Goal: Transaction & Acquisition: Book appointment/travel/reservation

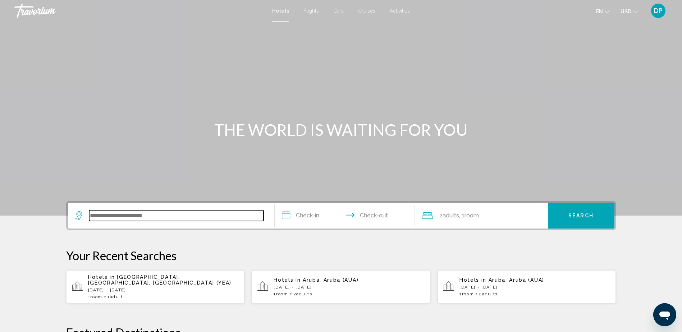
click at [221, 217] on input "Search widget" at bounding box center [176, 215] width 174 height 11
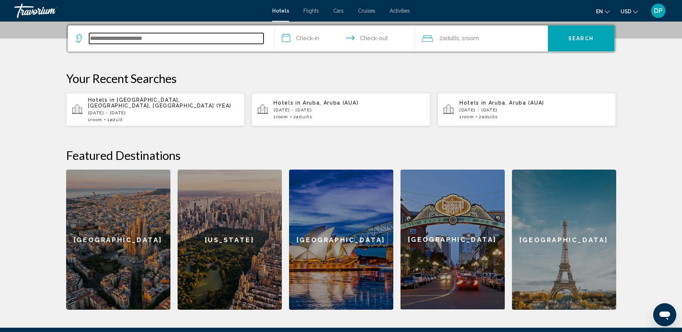
scroll to position [178, 0]
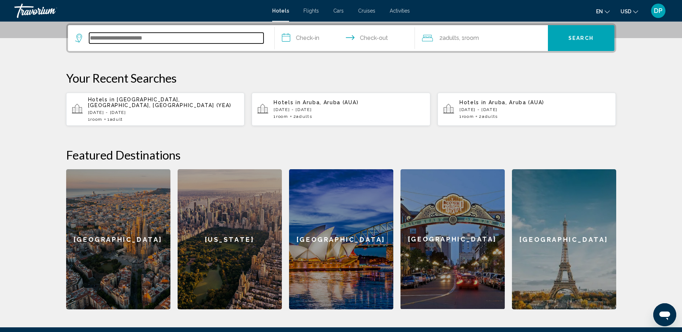
click at [111, 40] on input "Search widget" at bounding box center [176, 38] width 174 height 11
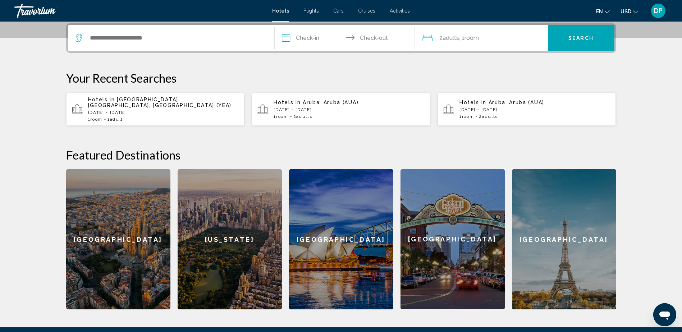
click at [386, 56] on div "**********" at bounding box center [341, 166] width 579 height 286
click at [128, 110] on p "Sun, 17 Aug - Mon, 18 Aug" at bounding box center [163, 112] width 151 height 5
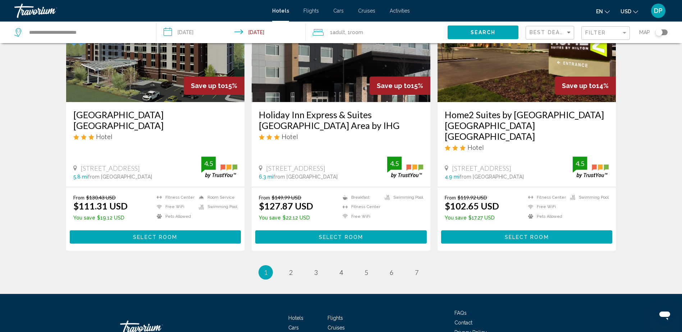
scroll to position [923, 0]
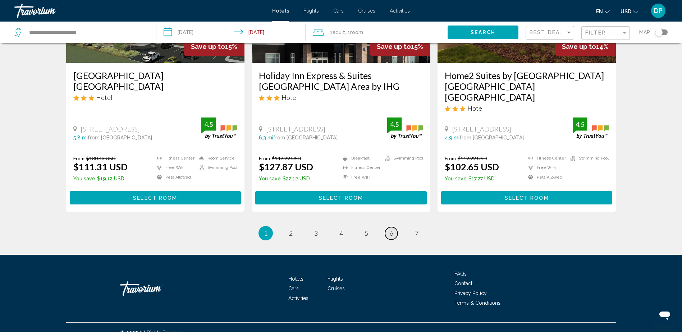
click at [390, 229] on span "6" at bounding box center [392, 233] width 4 height 8
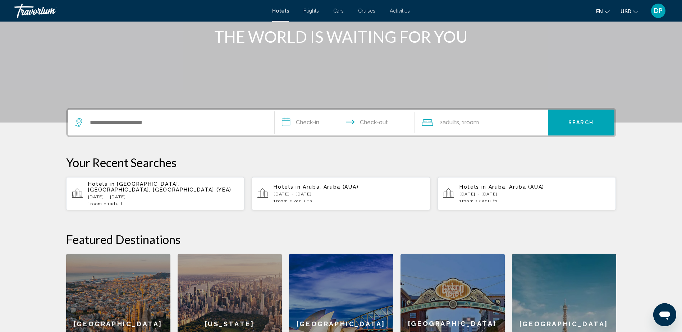
scroll to position [72, 0]
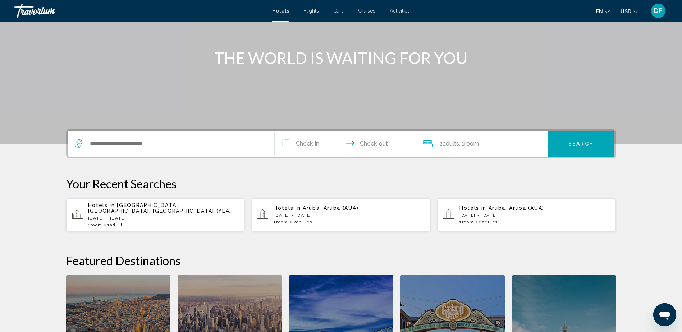
click at [147, 210] on div "Hotels in Edmonton, AB, Canada (YEA) Sun, 17 Aug - Mon, 18 Aug 1 Room rooms 1 A…" at bounding box center [163, 215] width 151 height 25
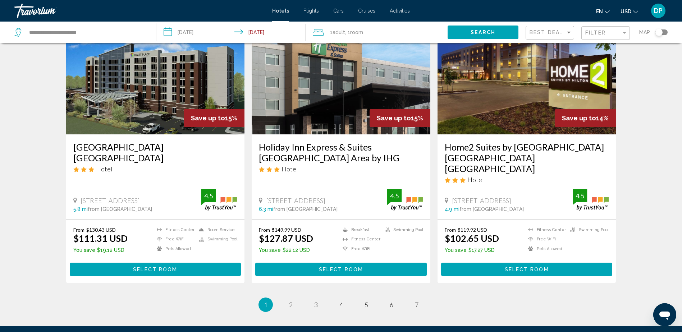
scroll to position [863, 0]
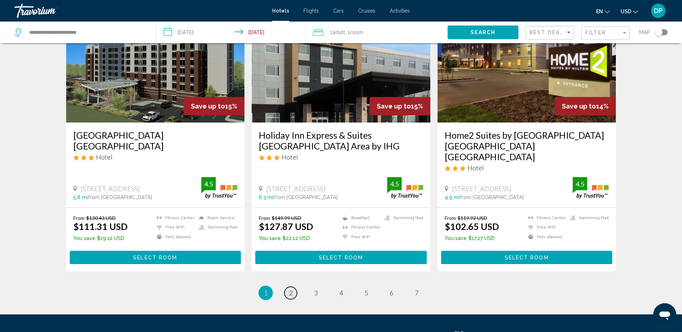
click at [295, 221] on link "page 2" at bounding box center [291, 293] width 13 height 13
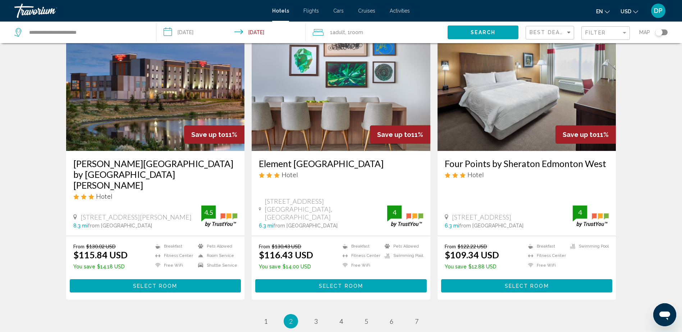
scroll to position [863, 0]
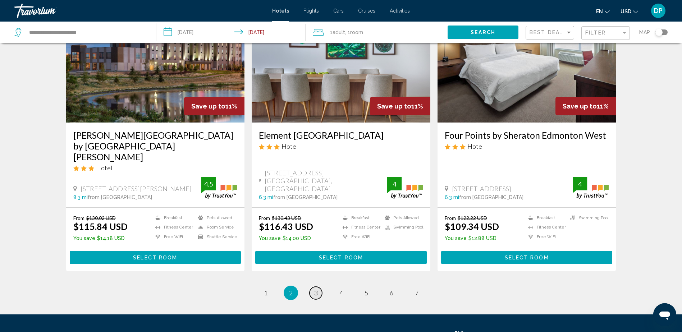
click at [319, 221] on link "page 3" at bounding box center [316, 293] width 13 height 13
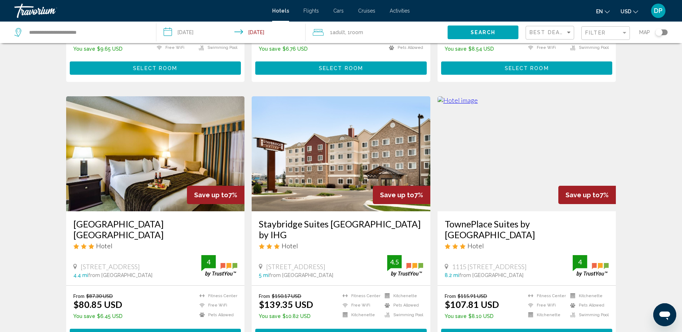
scroll to position [827, 0]
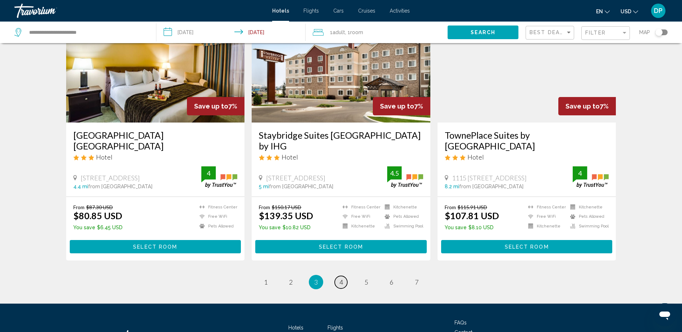
click at [342, 221] on span "4" at bounding box center [342, 282] width 4 height 8
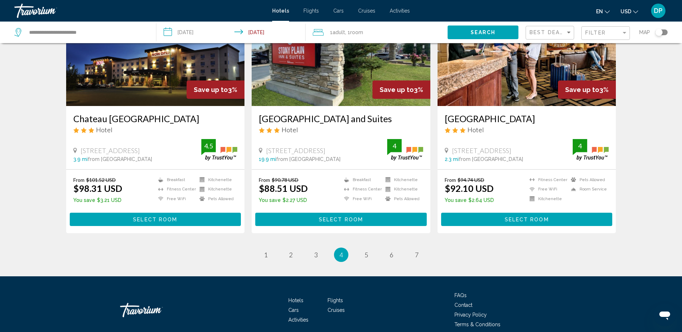
scroll to position [899, 0]
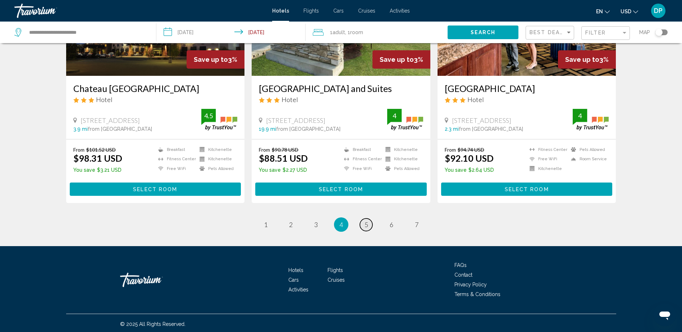
click at [370, 221] on link "page 5" at bounding box center [366, 225] width 13 height 13
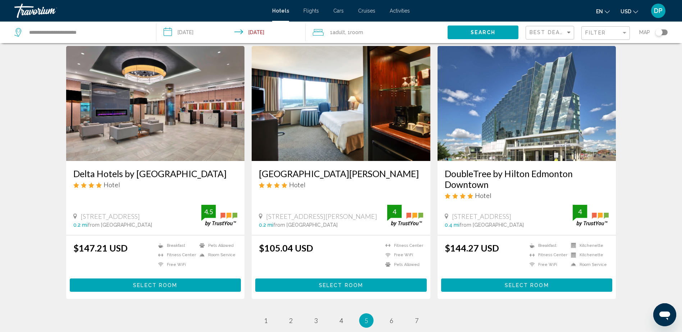
scroll to position [827, 0]
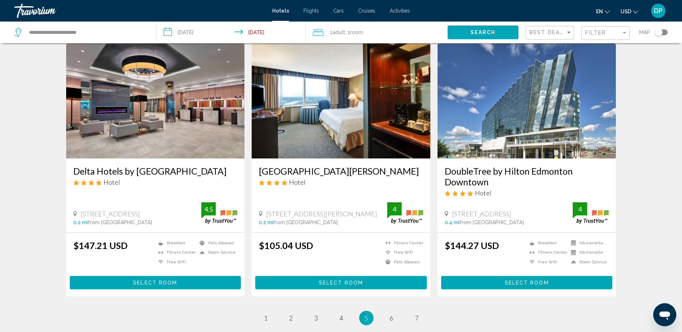
click at [329, 221] on span "Select Room" at bounding box center [341, 283] width 44 height 6
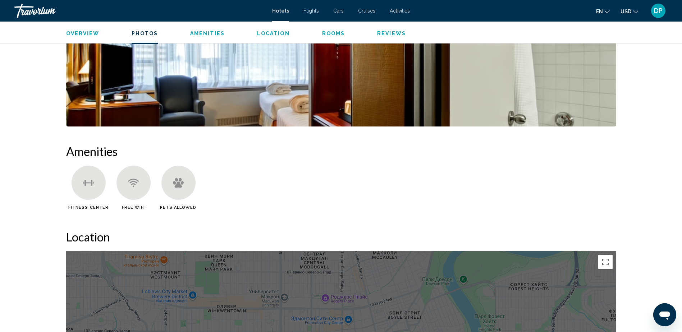
scroll to position [468, 0]
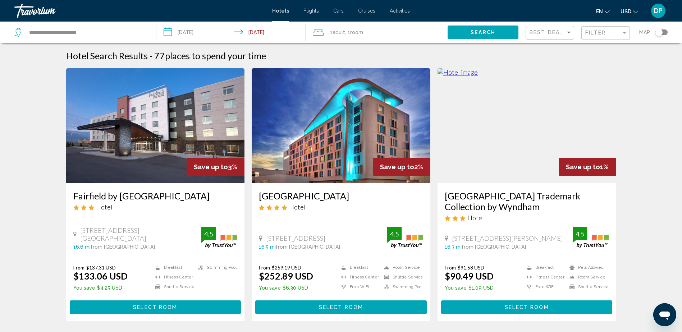
click at [458, 33] on div "Toggle map" at bounding box center [659, 32] width 7 height 7
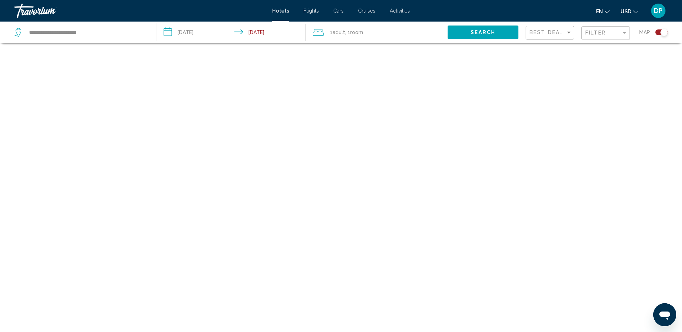
scroll to position [43, 0]
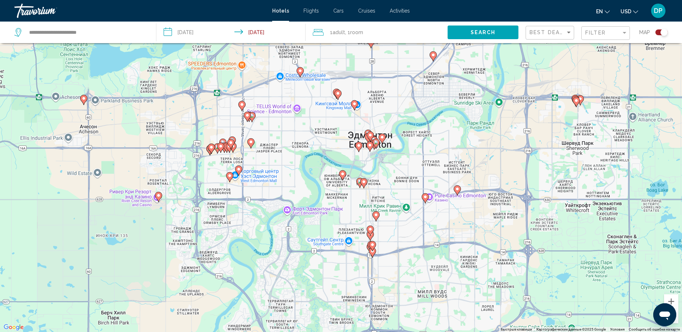
drag, startPoint x: 370, startPoint y: 124, endPoint x: 417, endPoint y: 136, distance: 49.0
click at [417, 135] on div "Чтобы активировать перетаскивание с помощью клавиатуры, нажмите Alt + Ввод. Пос…" at bounding box center [341, 166] width 682 height 332
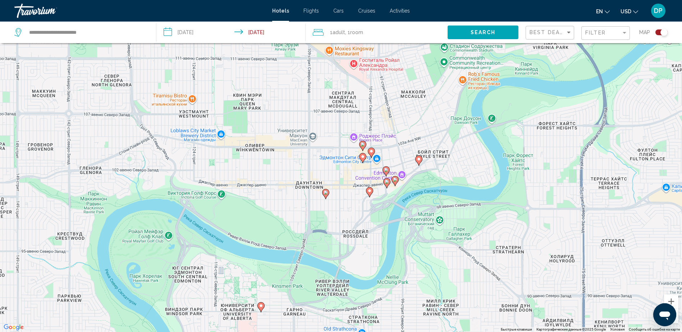
drag, startPoint x: 384, startPoint y: 142, endPoint x: 437, endPoint y: 144, distance: 53.3
click at [437, 144] on div "Чтобы активировать перетаскивание с помощью клавиатуры, нажмите Alt + Ввод. Пос…" at bounding box center [341, 166] width 682 height 332
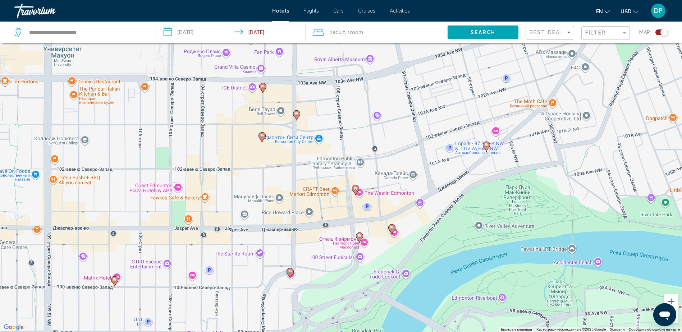
drag, startPoint x: 445, startPoint y: 194, endPoint x: 448, endPoint y: 140, distance: 54.0
click at [448, 140] on div "Чтобы активировать перетаскивание с помощью клавиатуры, нажмите Alt + Ввод. Пос…" at bounding box center [341, 166] width 682 height 332
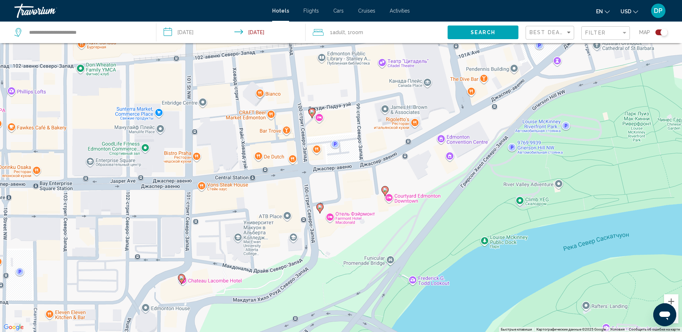
drag, startPoint x: 436, startPoint y: 158, endPoint x: 466, endPoint y: 89, distance: 75.9
click at [458, 89] on div "Чтобы активировать перетаскивание с помощью клавиатуры, нажмите Alt + Ввод. Пос…" at bounding box center [341, 166] width 682 height 332
click at [320, 209] on image "Main content" at bounding box center [320, 207] width 4 height 4
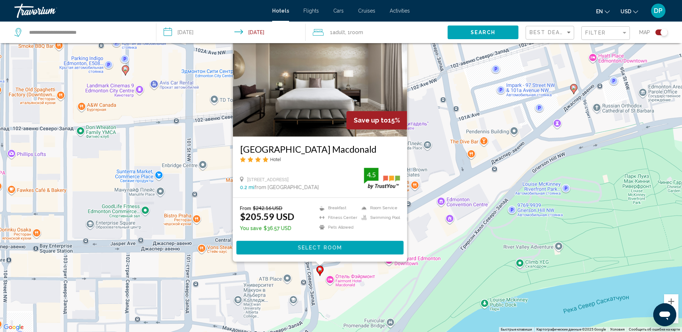
click at [458, 91] on icon "Main content" at bounding box center [574, 89] width 6 height 9
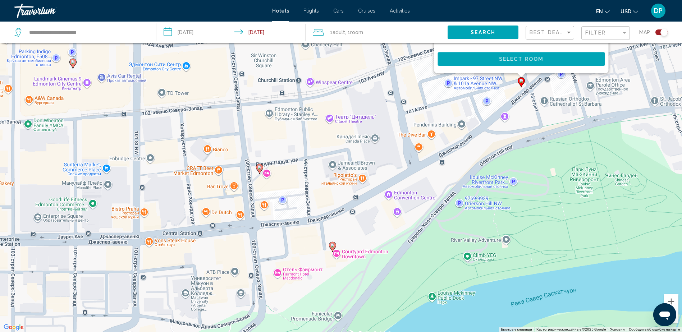
drag, startPoint x: 420, startPoint y: 233, endPoint x: 366, endPoint y: 40, distance: 200.8
click at [367, 34] on div "**********" at bounding box center [341, 188] width 682 height 376
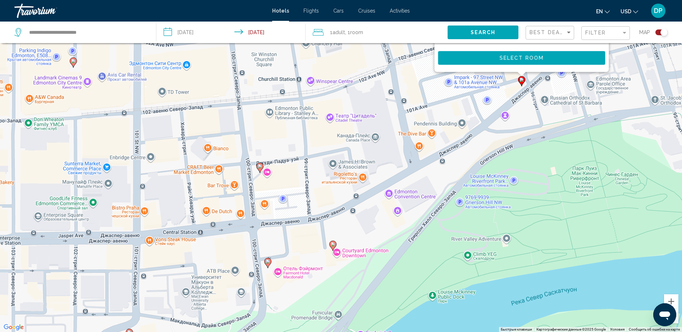
click at [332, 221] on image "Main content" at bounding box center [333, 244] width 4 height 4
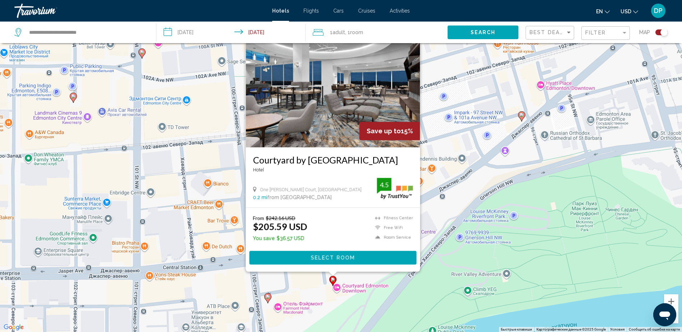
click at [458, 197] on div "Чтобы активировать перетаскивание с помощью клавиатуры, нажмите Alt + Ввод. Пос…" at bounding box center [341, 166] width 682 height 332
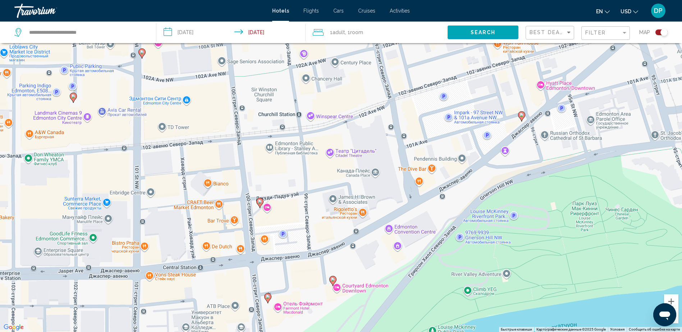
click at [260, 202] on image "Main content" at bounding box center [260, 202] width 4 height 4
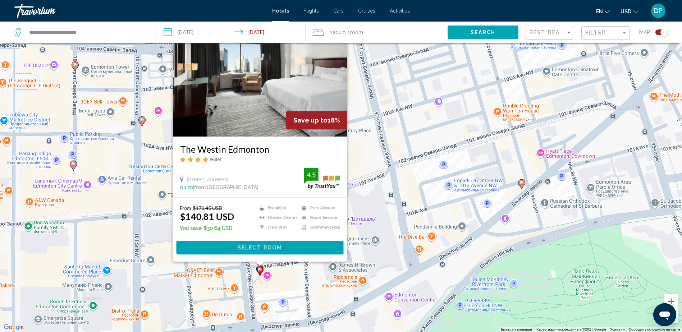
click at [458, 221] on div "Чтобы активировать перетаскивание с помощью клавиатуры, нажмите Alt + Ввод. Пос…" at bounding box center [341, 166] width 682 height 332
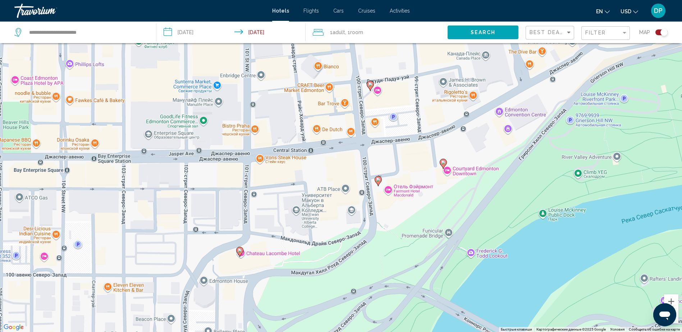
drag, startPoint x: 404, startPoint y: 228, endPoint x: 519, endPoint y: 40, distance: 220.1
click at [458, 34] on div "**********" at bounding box center [341, 188] width 682 height 376
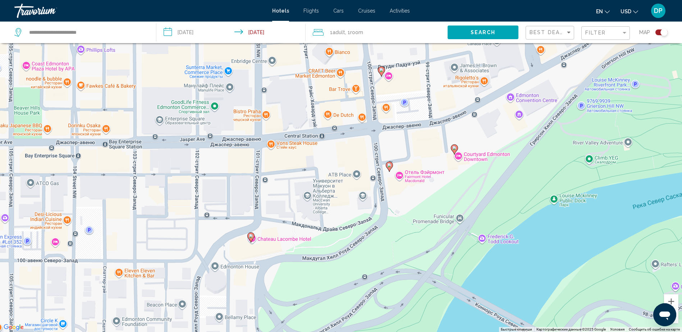
click at [252, 221] on icon "Main content" at bounding box center [250, 237] width 6 height 9
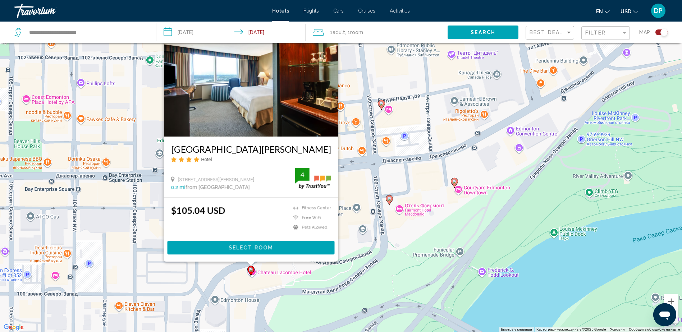
click at [381, 221] on div "Чтобы активировать перетаскивание с помощью клавиатуры, нажмите Alt + Ввод. Пос…" at bounding box center [341, 166] width 682 height 332
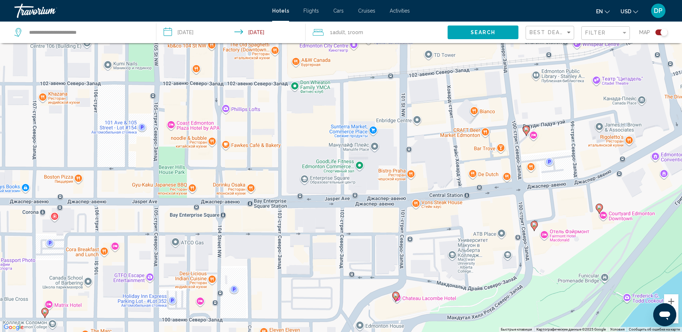
drag, startPoint x: 365, startPoint y: 255, endPoint x: 496, endPoint y: 309, distance: 141.0
click at [458, 221] on div "Чтобы активировать перетаскивание с помощью клавиатуры, нажмите Alt + Ввод. Пос…" at bounding box center [341, 166] width 682 height 332
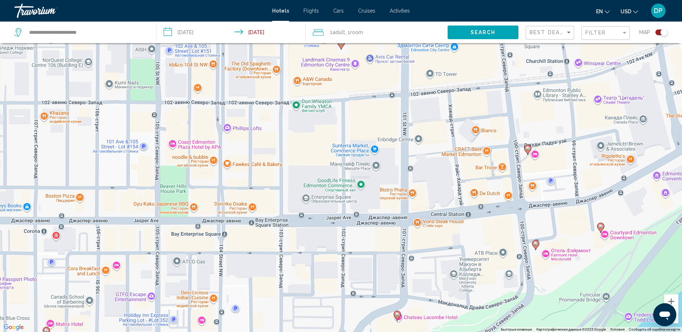
drag, startPoint x: 408, startPoint y: 176, endPoint x: 411, endPoint y: 191, distance: 15.4
click at [411, 191] on div "Чтобы активировать перетаскивание с помощью клавиатуры, нажмите Alt + Ввод. Пос…" at bounding box center [341, 166] width 682 height 332
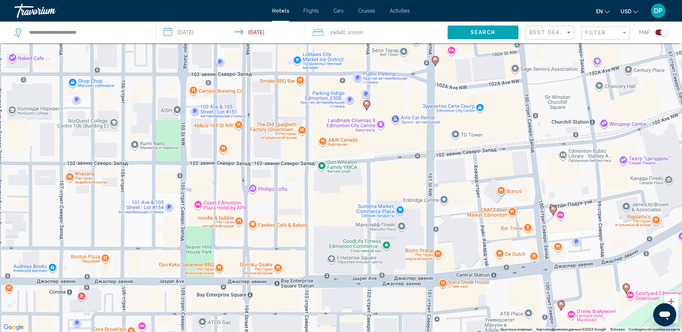
drag, startPoint x: 387, startPoint y: 145, endPoint x: 403, endPoint y: 173, distance: 32.8
click at [412, 203] on div "Чтобы активировать перетаскивание с помощью клавиатуры, нажмите Alt + Ввод. Пос…" at bounding box center [341, 166] width 682 height 332
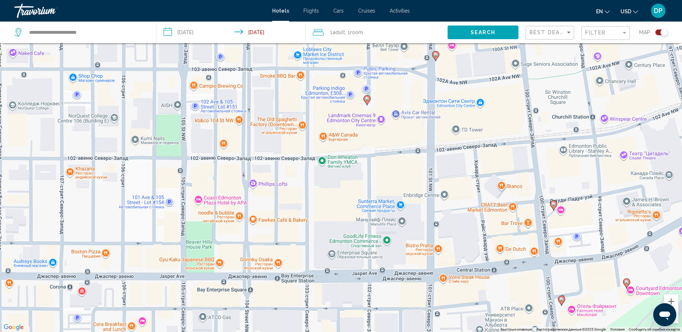
click at [368, 100] on image "Main content" at bounding box center [367, 99] width 4 height 4
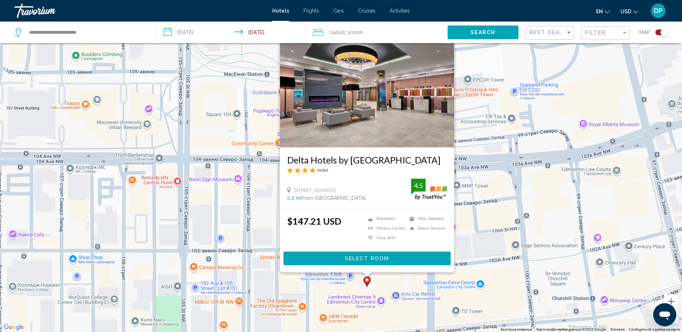
click at [458, 221] on div "Чтобы активировать перетаскивание с помощью клавиатуры, нажмите Alt + Ввод. Пос…" at bounding box center [341, 166] width 682 height 332
drag, startPoint x: 505, startPoint y: 227, endPoint x: 380, endPoint y: 194, distance: 129.8
click at [378, 192] on div "Чтобы активировать перетаскивание с помощью клавиатуры, нажмите Alt + Ввод. Пос…" at bounding box center [341, 166] width 682 height 332
click at [458, 170] on div "Чтобы активировать перетаскивание с помощью клавиатуры, нажмите Alt + Ввод. Пос…" at bounding box center [341, 166] width 682 height 332
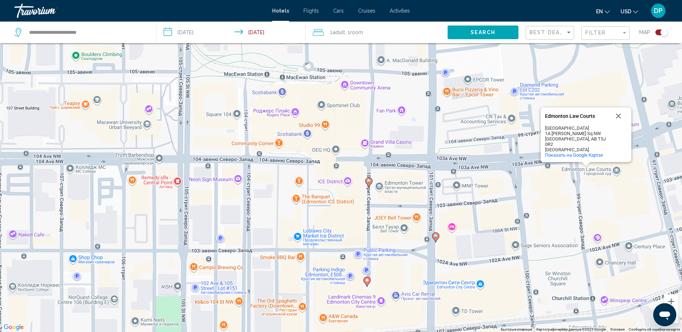
drag, startPoint x: 574, startPoint y: 114, endPoint x: 465, endPoint y: 174, distance: 124.6
click at [458, 174] on div "Чтобы активировать перетаскивание с помощью клавиатуры, нажмите Alt + Ввод. Пос…" at bounding box center [341, 166] width 682 height 332
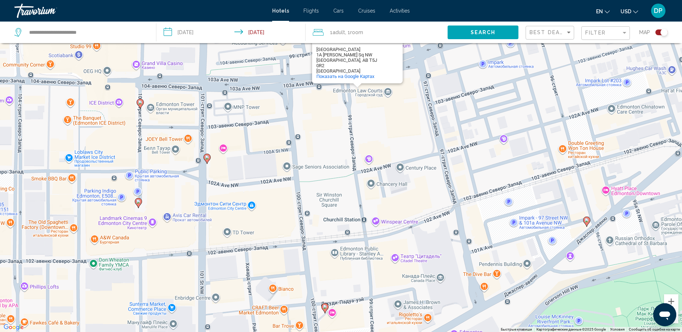
drag, startPoint x: 478, startPoint y: 215, endPoint x: 184, endPoint y: 92, distance: 318.9
click at [190, 94] on div "Чтобы активировать перетаскивание с помощью клавиатуры, нажмите Alt + Ввод. Пос…" at bounding box center [341, 166] width 682 height 332
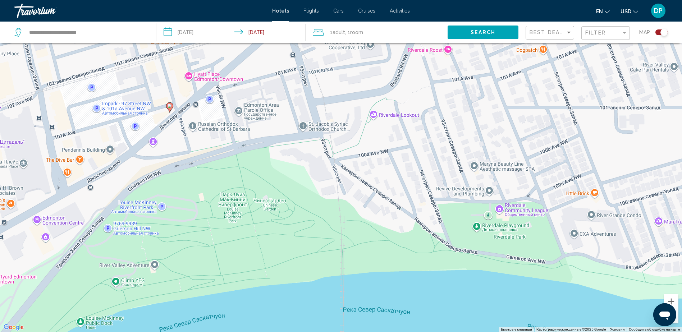
drag, startPoint x: 351, startPoint y: 147, endPoint x: 187, endPoint y: 180, distance: 166.6
click at [187, 180] on div "Чтобы активировать перетаскивание с помощью клавиатуры, нажмите Alt + Ввод. Пос…" at bounding box center [341, 166] width 682 height 332
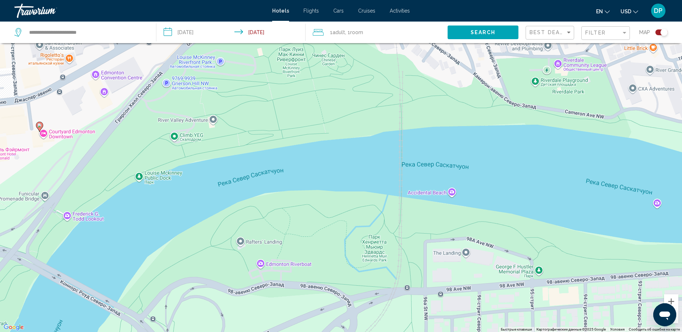
drag, startPoint x: 273, startPoint y: 223, endPoint x: 323, endPoint y: 75, distance: 155.7
click at [341, 58] on div "Чтобы активировать перетаскивание с помощью клавиатуры, нажмите Alt + Ввод. Пос…" at bounding box center [341, 166] width 682 height 332
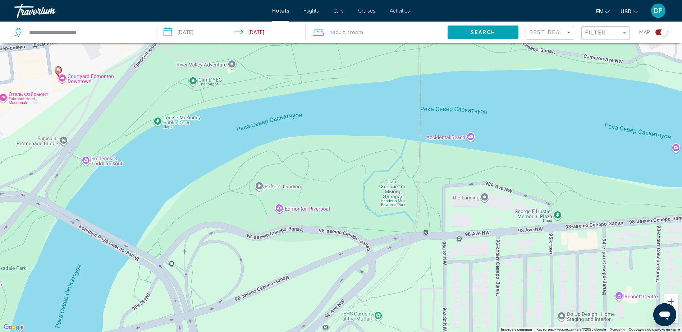
drag, startPoint x: 279, startPoint y: 120, endPoint x: 405, endPoint y: 0, distance: 173.0
click at [406, 1] on div "**********" at bounding box center [341, 123] width 682 height 332
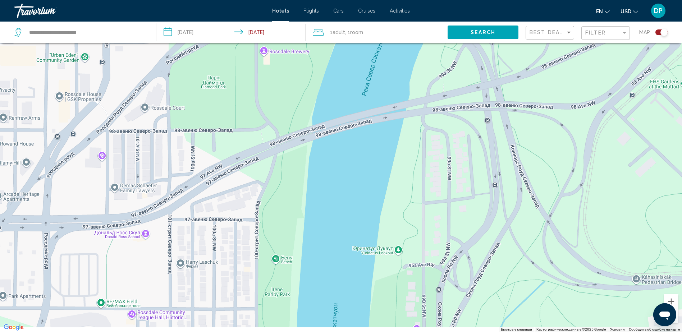
drag, startPoint x: 206, startPoint y: 154, endPoint x: 421, endPoint y: 62, distance: 233.5
click at [455, 51] on div "Чтобы активировать перетаскивание с помощью клавиатуры, нажмите Alt + Ввод. Пос…" at bounding box center [341, 166] width 682 height 332
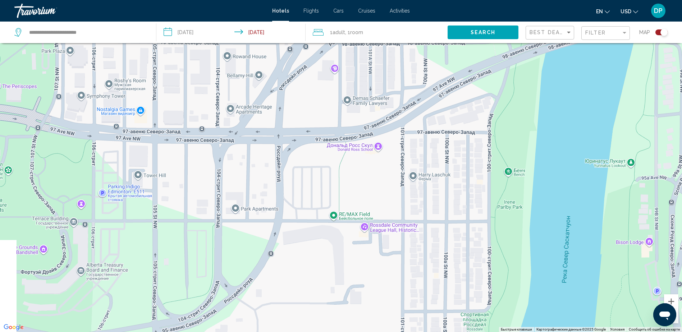
drag, startPoint x: 256, startPoint y: 162, endPoint x: 376, endPoint y: 133, distance: 122.9
click at [369, 144] on div "Чтобы активировать перетаскивание с помощью клавиатуры, нажмите Alt + Ввод. Пос…" at bounding box center [341, 166] width 682 height 332
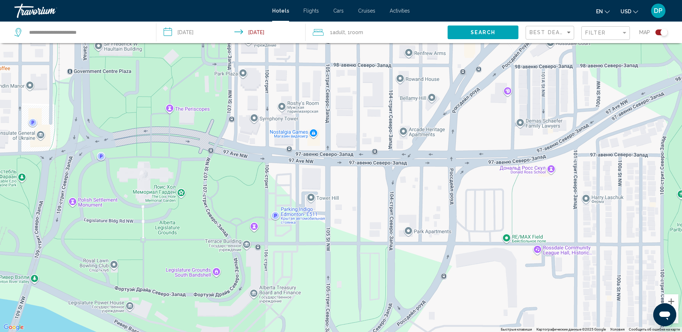
drag, startPoint x: 224, startPoint y: 190, endPoint x: 306, endPoint y: 221, distance: 88.3
click at [306, 220] on div "Edmonton Law Courts Edmonton Law Courts Law Courts Building 1A Sir Winston Chur…" at bounding box center [341, 166] width 682 height 332
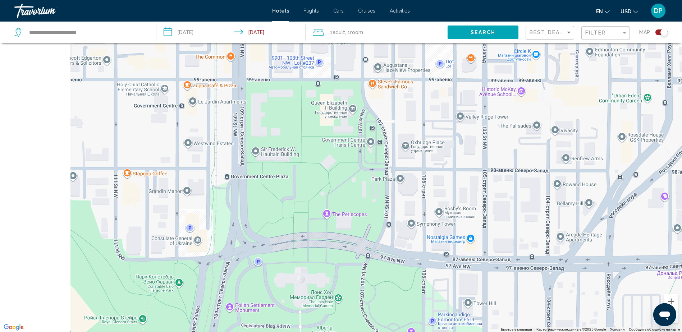
drag, startPoint x: 304, startPoint y: 124, endPoint x: 457, endPoint y: 218, distance: 179.0
click at [458, 221] on div "Чтобы активировать перетаскивание с помощью клавиатуры, нажмите Alt + Ввод. Пос…" at bounding box center [341, 166] width 682 height 332
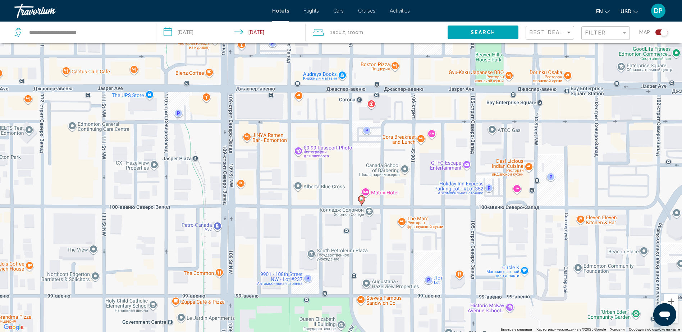
drag, startPoint x: 465, startPoint y: 184, endPoint x: 281, endPoint y: 285, distance: 210.1
click at [282, 221] on div "Чтобы активировать перетаскивание с помощью клавиатуры, нажмите Alt + Ввод. Пос…" at bounding box center [341, 166] width 682 height 332
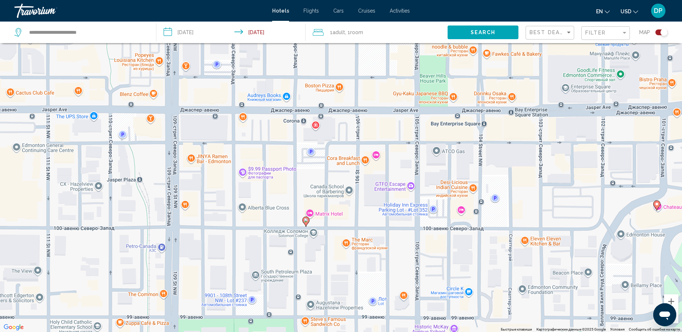
click at [305, 221] on icon "Main content" at bounding box center [306, 221] width 6 height 9
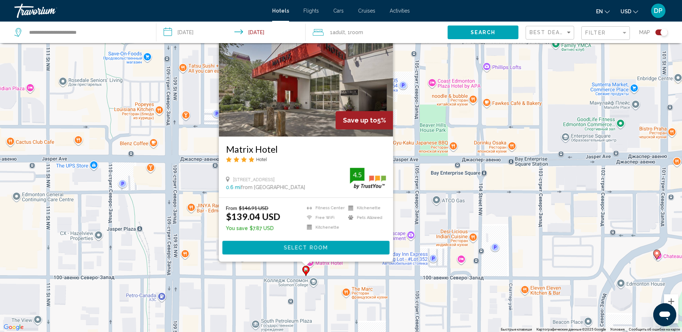
click at [406, 221] on div "Чтобы активировать перетаскивание с помощью клавиатуры, нажмите Alt + Ввод. Пос…" at bounding box center [341, 166] width 682 height 332
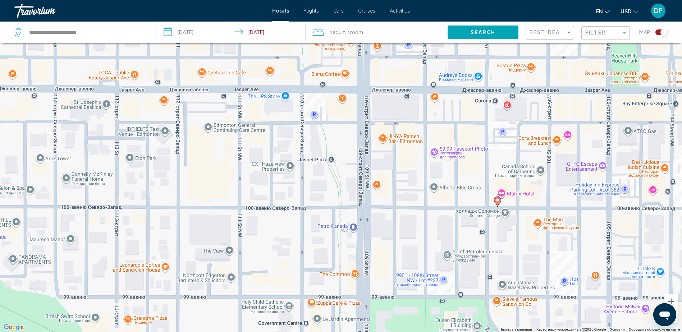
drag, startPoint x: 186, startPoint y: 156, endPoint x: 357, endPoint y: 80, distance: 186.8
click at [361, 72] on div "Чтобы активировать перетаскивание с помощью клавиатуры, нажмите Alt + Ввод. Пос…" at bounding box center [341, 166] width 682 height 332
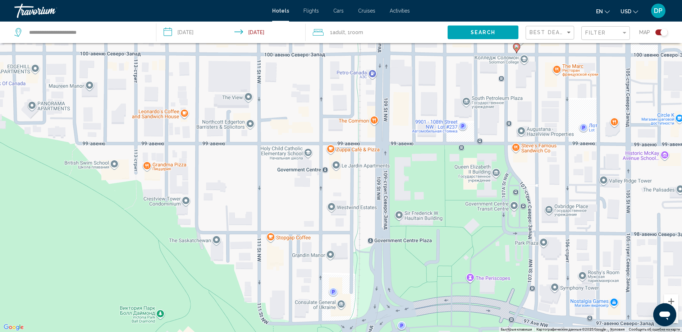
drag, startPoint x: 373, startPoint y: 175, endPoint x: 394, endPoint y: 51, distance: 125.5
click at [396, 47] on div "Чтобы активировать перетаскивание с помощью клавиатуры, нажмите Alt + Ввод. Пос…" at bounding box center [341, 166] width 682 height 332
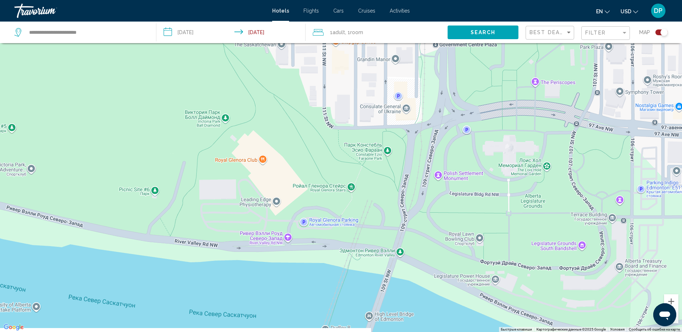
drag, startPoint x: 423, startPoint y: 217, endPoint x: 464, endPoint y: 49, distance: 172.6
click at [458, 49] on div "Чтобы активировать перетаскивание с помощью клавиатуры, нажмите Alt + Ввод. Пос…" at bounding box center [341, 166] width 682 height 332
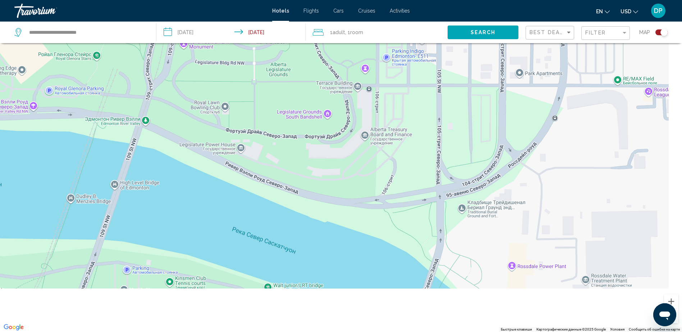
drag, startPoint x: 490, startPoint y: 187, endPoint x: 173, endPoint y: 69, distance: 337.2
click at [174, 70] on div "Main content" at bounding box center [341, 166] width 682 height 332
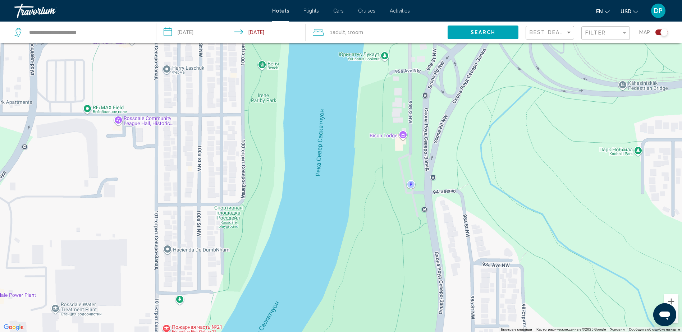
drag, startPoint x: 283, startPoint y: 162, endPoint x: 199, endPoint y: 254, distance: 124.2
click at [206, 221] on div "Main content" at bounding box center [341, 166] width 682 height 332
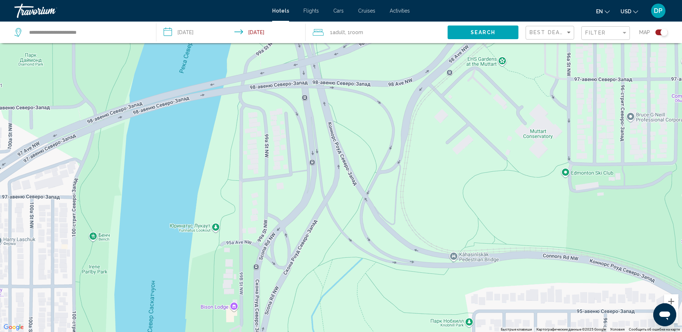
drag, startPoint x: 319, startPoint y: 152, endPoint x: 168, endPoint y: 213, distance: 163.1
click at [170, 213] on div "Чтобы активировать перетаскивание с помощью клавиатуры, нажмите Alt + Ввод. Пос…" at bounding box center [341, 166] width 682 height 332
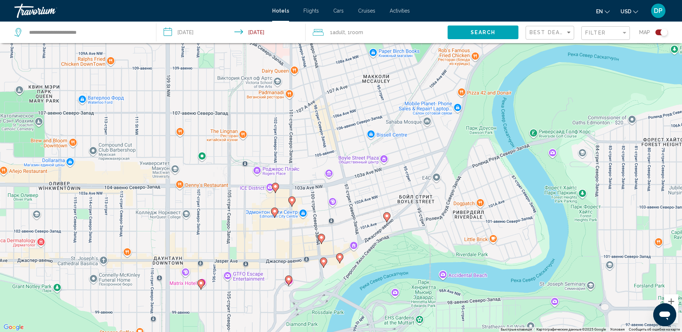
drag, startPoint x: 279, startPoint y: 140, endPoint x: 430, endPoint y: 305, distance: 224.1
click at [431, 221] on div "Чтобы активировать перетаскивание с помощью клавиатуры, нажмите Alt + Ввод. Пос…" at bounding box center [341, 166] width 682 height 332
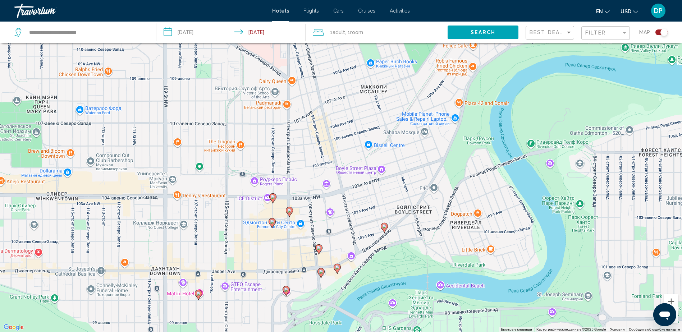
click at [274, 200] on icon "Main content" at bounding box center [272, 198] width 6 height 9
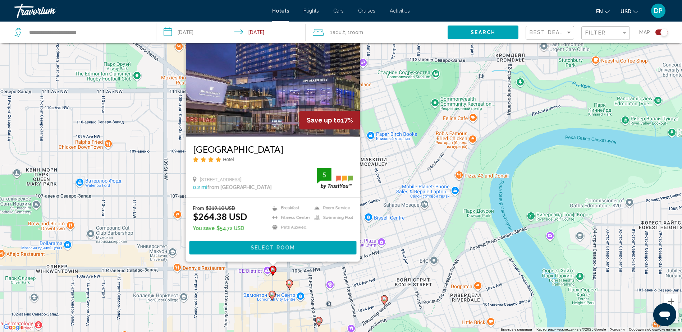
click at [405, 221] on div "Чтобы активировать перетаскивание с помощью клавиатуры, нажмите Alt + Ввод. Пос…" at bounding box center [341, 166] width 682 height 332
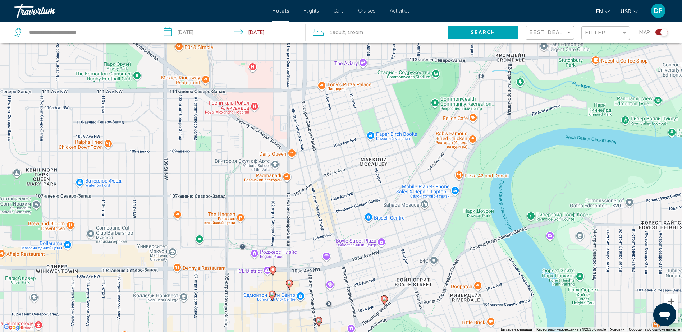
click at [289, 221] on icon "Main content" at bounding box center [289, 284] width 6 height 9
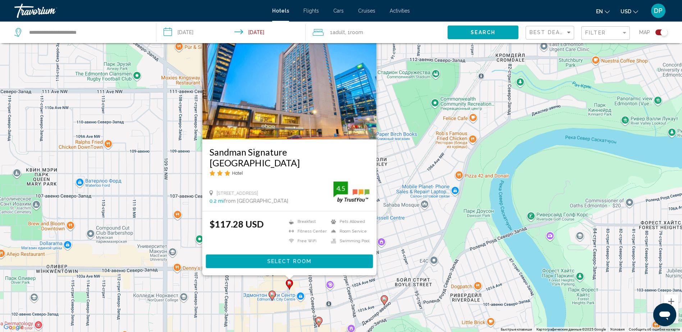
click at [272, 221] on image "Main content" at bounding box center [272, 294] width 4 height 4
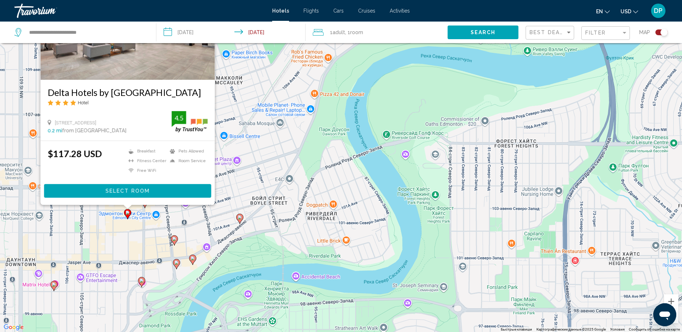
drag, startPoint x: 399, startPoint y: 249, endPoint x: 193, endPoint y: 154, distance: 226.8
click at [193, 154] on div "Чтобы активировать перетаскивание с помощью клавиатуры, нажмите Alt + Ввод. Пос…" at bounding box center [341, 166] width 682 height 332
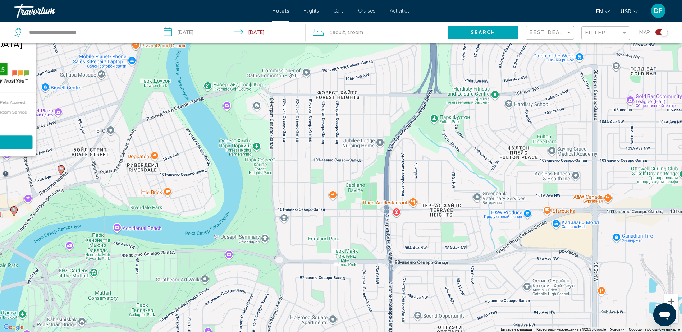
drag, startPoint x: 385, startPoint y: 191, endPoint x: 324, endPoint y: 166, distance: 65.2
click at [325, 163] on div "Чтобы активировать перетаскивание с помощью клавиатуры, нажмите Alt + Ввод. Пос…" at bounding box center [341, 166] width 682 height 332
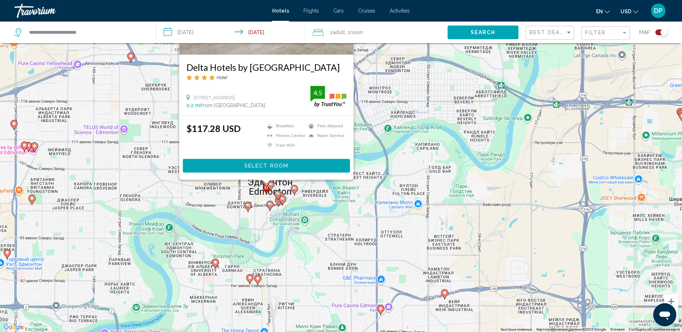
drag, startPoint x: 282, startPoint y: 219, endPoint x: 315, endPoint y: 220, distance: 33.1
click at [323, 212] on div "Чтобы активировать перетаскивание с помощью клавиатуры, нажмите Alt + Ввод. Пос…" at bounding box center [341, 166] width 682 height 332
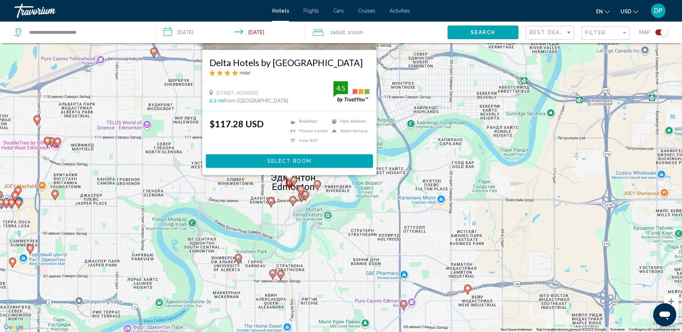
click at [237, 221] on icon "Main content" at bounding box center [238, 259] width 6 height 9
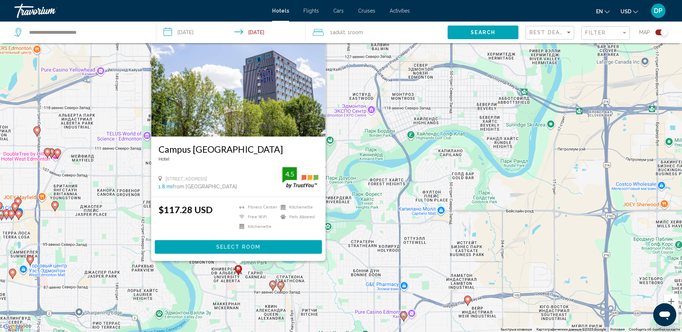
click at [273, 221] on image "Main content" at bounding box center [273, 284] width 4 height 4
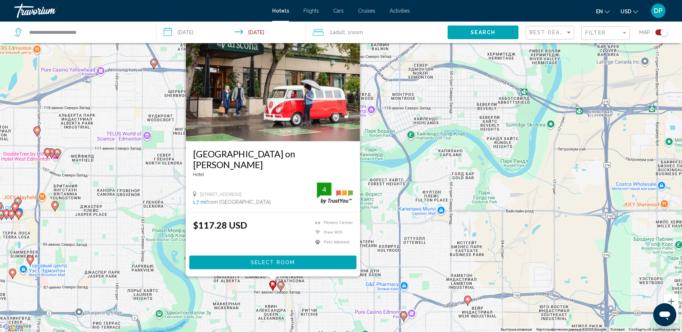
click at [282, 221] on icon "Main content" at bounding box center [280, 286] width 6 height 9
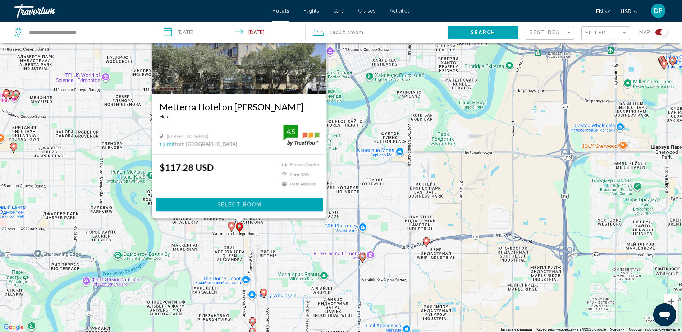
drag, startPoint x: 405, startPoint y: 267, endPoint x: 360, endPoint y: 206, distance: 75.0
click at [360, 206] on div "Чтобы активировать перетаскивание с помощью клавиатуры, нажмите Alt + Ввод. Пос…" at bounding box center [341, 166] width 682 height 332
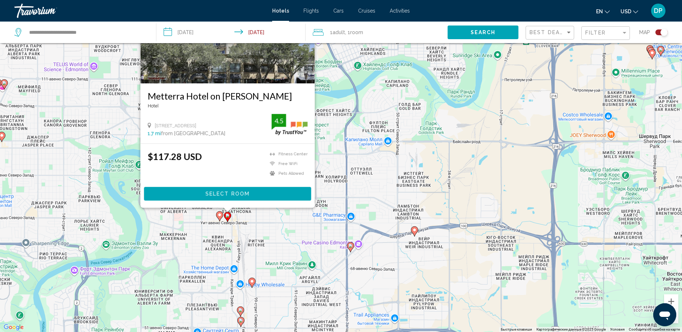
click at [349, 221] on image "Main content" at bounding box center [351, 246] width 4 height 4
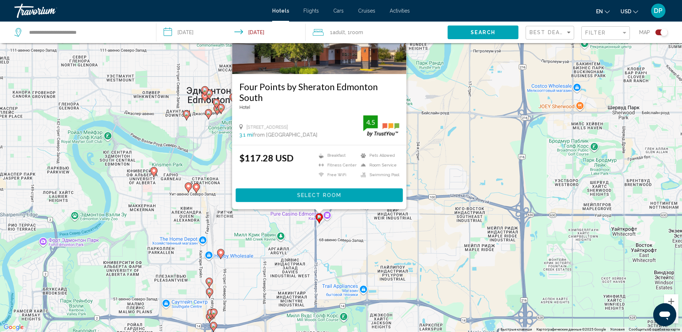
drag, startPoint x: 436, startPoint y: 271, endPoint x: 416, endPoint y: 209, distance: 65.1
click at [416, 208] on div "Чтобы активировать перетаскивание с помощью клавиатуры, нажмите Alt + Ввод. Пос…" at bounding box center [341, 166] width 682 height 332
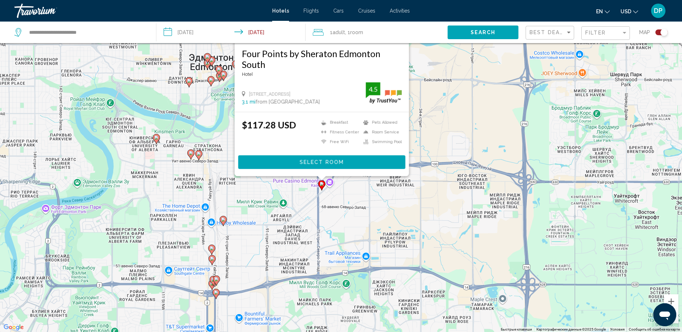
click at [226, 221] on div "Чтобы активировать перетаскивание с помощью клавиатуры, нажмите Alt + Ввод. Пос…" at bounding box center [341, 166] width 682 height 332
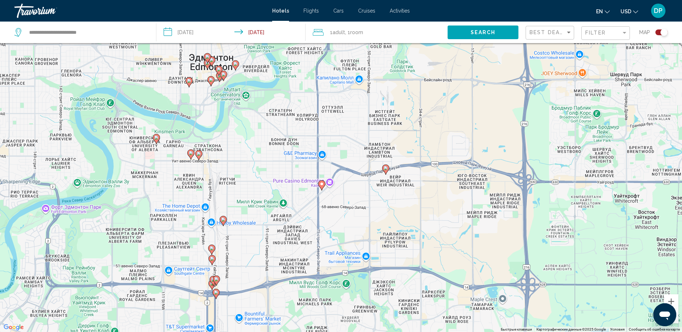
click at [226, 217] on gmp-advanced-marker "Main content" at bounding box center [223, 221] width 7 height 11
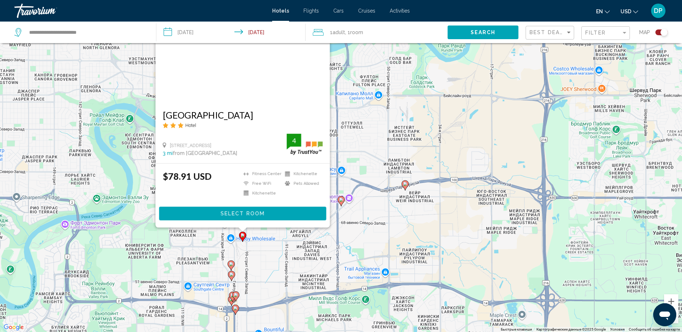
drag, startPoint x: 288, startPoint y: 292, endPoint x: 312, endPoint y: 267, distance: 35.4
click at [308, 221] on div "Чтобы активировать перетаскивание с помощью клавиатуры, нажмите Alt + Ввод. Пос…" at bounding box center [341, 166] width 682 height 332
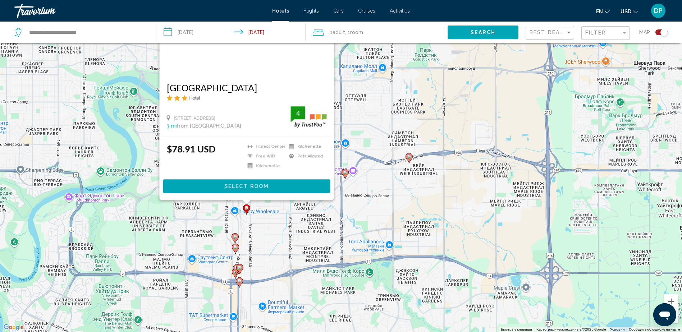
drag, startPoint x: 335, startPoint y: 269, endPoint x: 328, endPoint y: 244, distance: 26.8
click at [328, 221] on div "Чтобы активировать перетаскивание с помощью клавиатуры, нажмите Alt + Ввод. Пос…" at bounding box center [341, 166] width 682 height 332
click at [236, 221] on icon "Main content" at bounding box center [235, 238] width 6 height 9
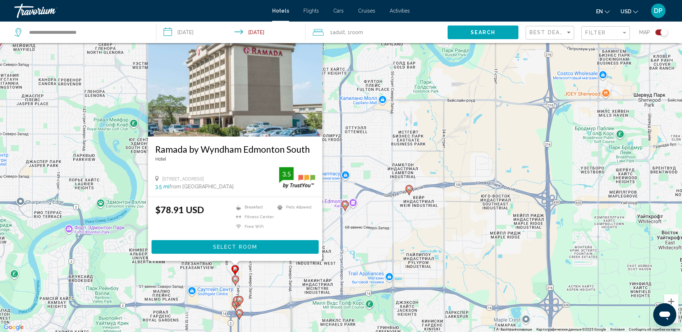
click at [236, 221] on icon "Main content" at bounding box center [235, 280] width 6 height 9
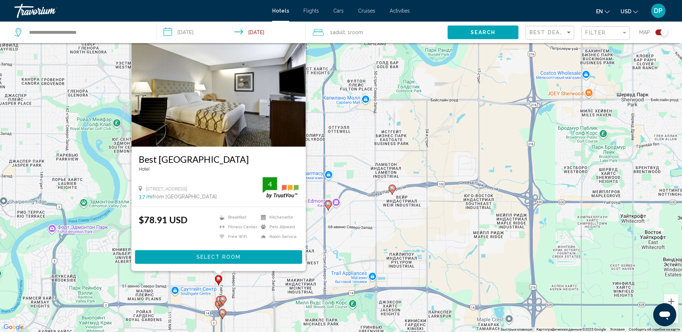
drag, startPoint x: 293, startPoint y: 324, endPoint x: 279, endPoint y: 288, distance: 38.7
click at [279, 221] on div "Чтобы активировать перетаскивание с помощью клавиатуры, нажмите Alt + Ввод. Пос…" at bounding box center [341, 166] width 682 height 332
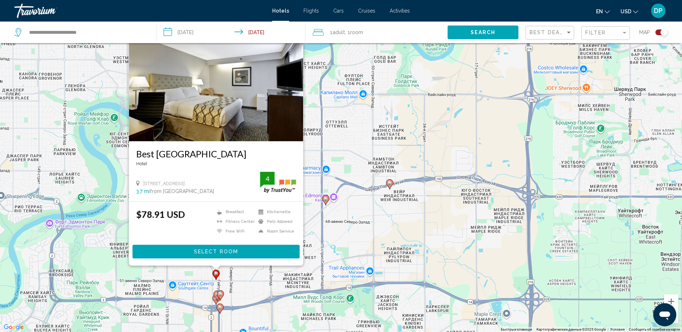
click at [222, 221] on icon "Main content" at bounding box center [220, 295] width 6 height 9
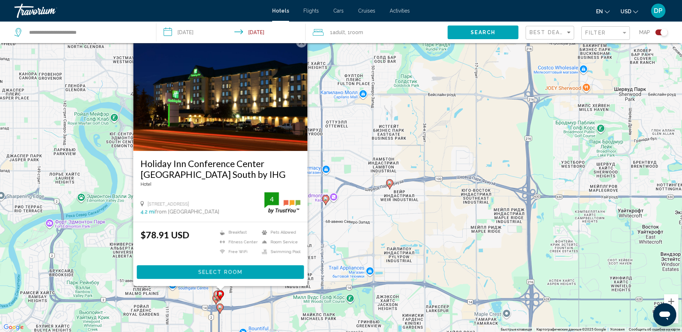
click at [215, 221] on gmp-advanced-marker "Main content" at bounding box center [217, 296] width 7 height 11
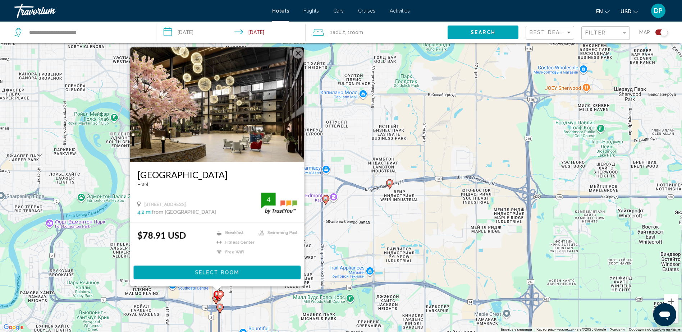
click at [215, 221] on icon "Main content" at bounding box center [216, 299] width 6 height 9
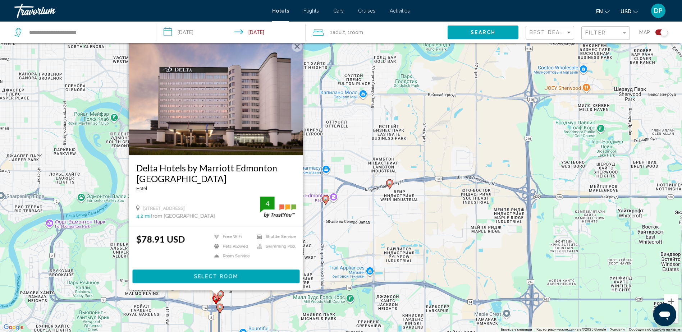
click at [221, 221] on image "Main content" at bounding box center [220, 307] width 4 height 4
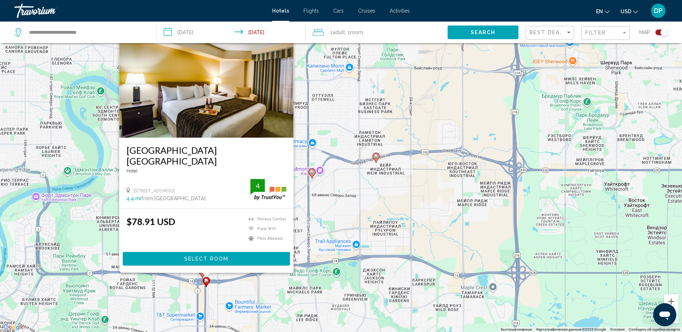
drag, startPoint x: 341, startPoint y: 224, endPoint x: 321, endPoint y: 188, distance: 41.1
click at [321, 188] on div "Чтобы активировать перетаскивание с помощью клавиатуры, нажмите Alt + Ввод. Пос…" at bounding box center [341, 166] width 682 height 332
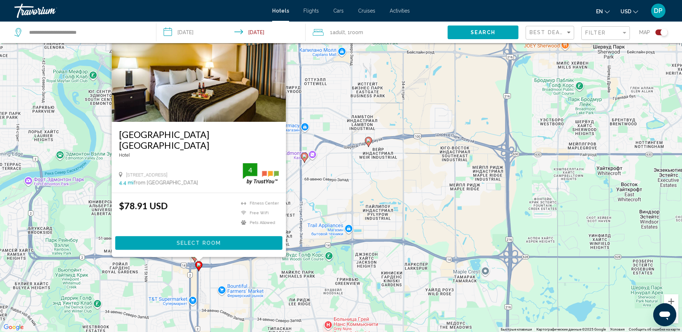
click at [194, 221] on icon "Main content" at bounding box center [194, 257] width 6 height 9
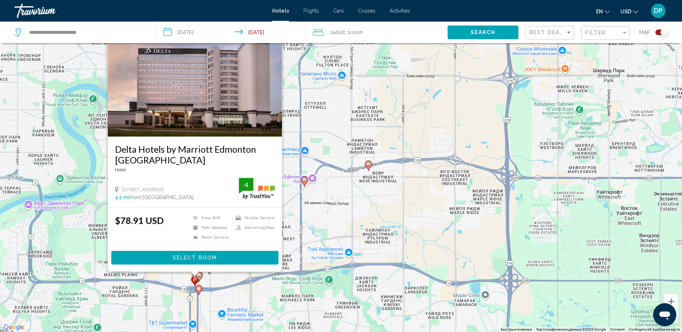
click at [199, 221] on div "Main content" at bounding box center [194, 274] width 9 height 4
click at [200, 221] on image "Main content" at bounding box center [199, 275] width 4 height 4
click at [196, 221] on gmp-advanced-marker "Main content" at bounding box center [199, 277] width 7 height 11
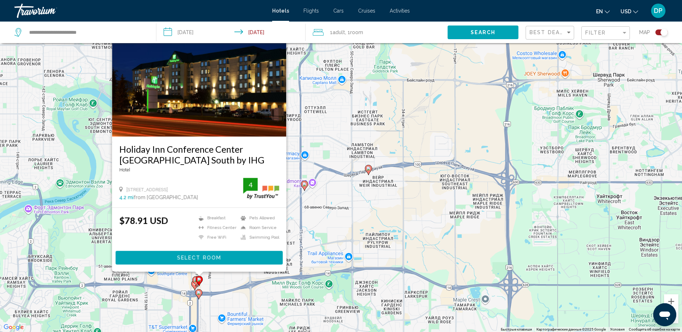
click at [193, 221] on icon "Main content" at bounding box center [195, 281] width 6 height 9
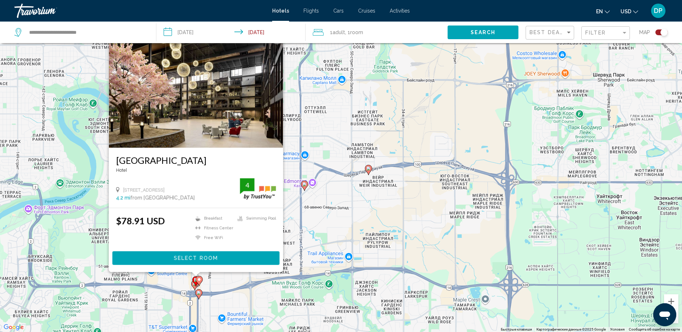
click at [197, 221] on icon "Main content" at bounding box center [199, 281] width 6 height 9
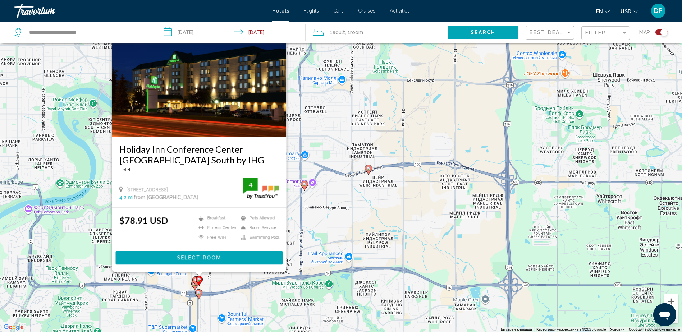
click at [194, 221] on icon "Main content" at bounding box center [194, 285] width 6 height 9
click at [202, 221] on gmp-advanced-marker "Main content" at bounding box center [198, 294] width 7 height 11
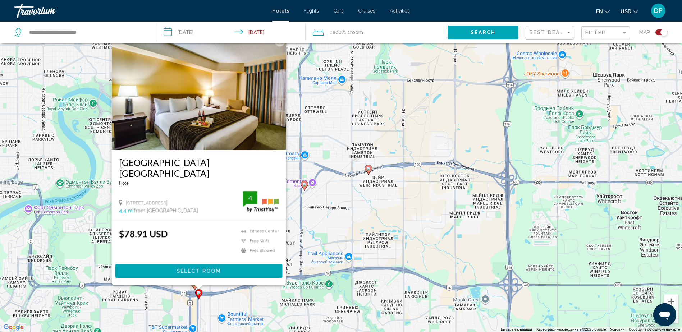
drag, startPoint x: 305, startPoint y: 235, endPoint x: 405, endPoint y: 267, distance: 105.5
click at [408, 221] on div "Чтобы активировать перетаскивание с помощью клавиатуры, нажмите Alt + Ввод. Пос…" at bounding box center [341, 166] width 682 height 332
click at [342, 221] on div "Чтобы активировать перетаскивание с помощью клавиатуры, нажмите Alt + Ввод. Пос…" at bounding box center [341, 166] width 682 height 332
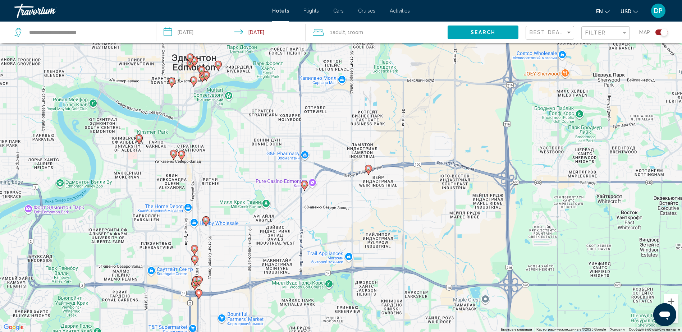
click at [205, 221] on icon "Main content" at bounding box center [206, 221] width 6 height 9
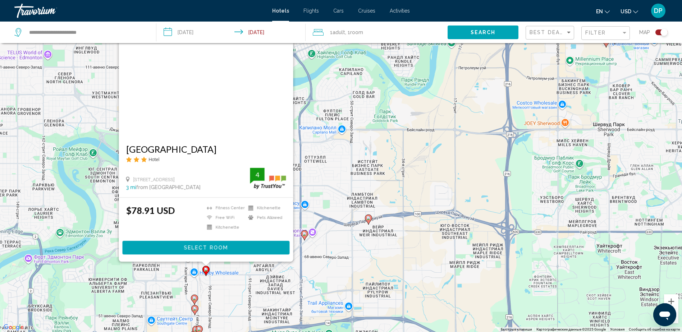
click at [249, 221] on div "Чтобы активировать перетаскивание с помощью клавиатуры, нажмите Alt + Ввод. Пос…" at bounding box center [341, 166] width 682 height 332
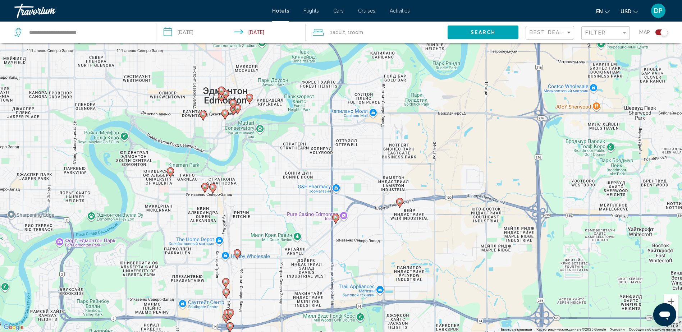
drag, startPoint x: 194, startPoint y: 199, endPoint x: 227, endPoint y: 191, distance: 33.7
click at [209, 188] on gmp-advanced-marker "Main content" at bounding box center [204, 188] width 7 height 11
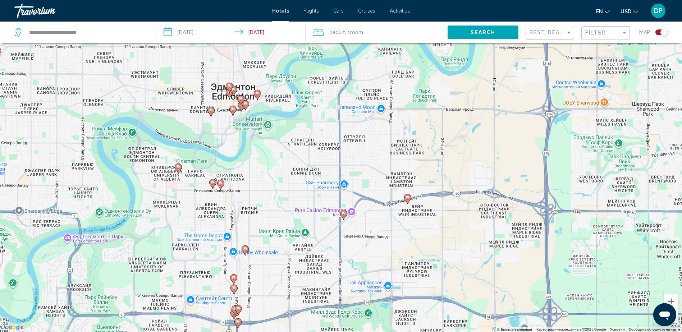
click at [343, 216] on icon "Main content" at bounding box center [343, 214] width 6 height 9
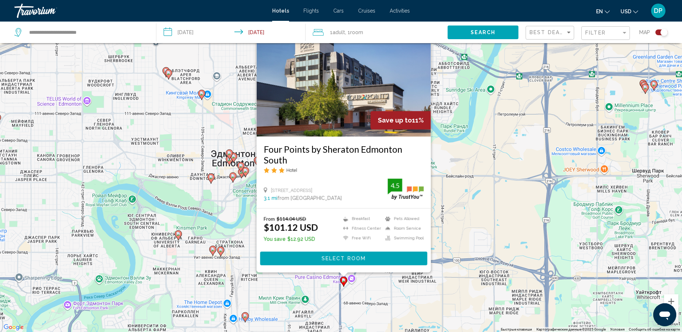
click at [389, 221] on div "Чтобы активировать перетаскивание с помощью клавиатуры, нажмите Alt + Ввод. Пос…" at bounding box center [341, 166] width 682 height 332
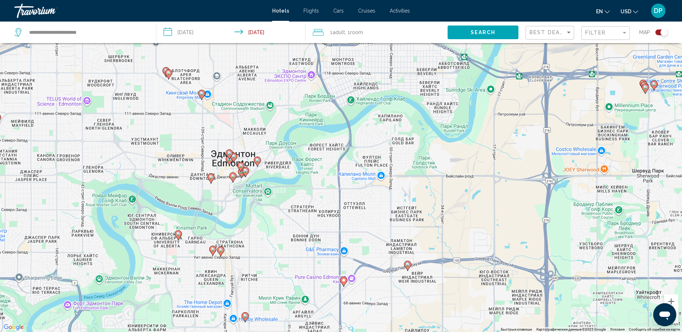
click at [408, 221] on icon "Main content" at bounding box center [407, 266] width 6 height 9
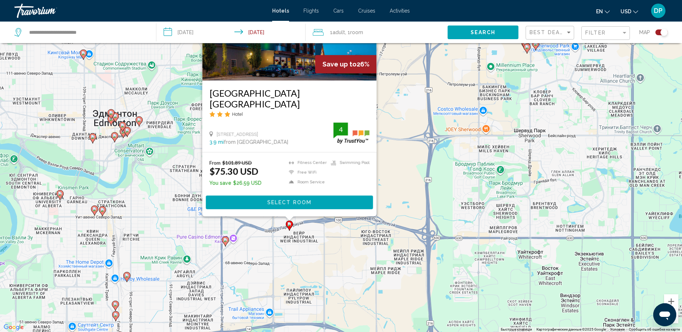
drag, startPoint x: 382, startPoint y: 308, endPoint x: 263, endPoint y: 251, distance: 132.0
click at [263, 221] on div "Чтобы активировать перетаскивание с помощью клавиатуры, нажмите Alt + Ввод. Пос…" at bounding box center [341, 166] width 682 height 332
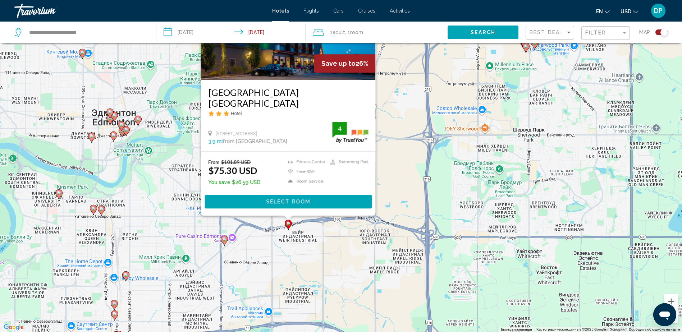
click at [301, 221] on div "Чтобы активировать перетаскивание с помощью клавиатуры, нажмите Alt + Ввод. Пос…" at bounding box center [341, 166] width 682 height 332
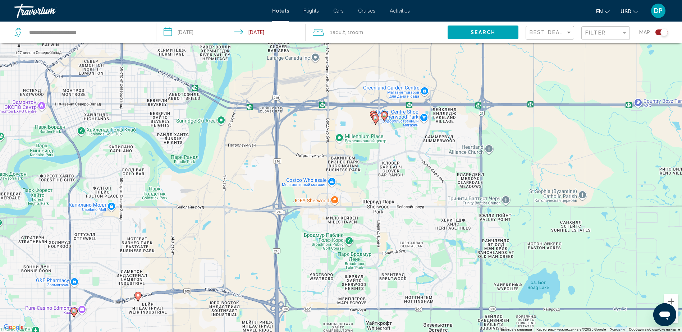
drag, startPoint x: 377, startPoint y: 185, endPoint x: 375, endPoint y: 145, distance: 40.3
click at [228, 221] on div "Чтобы активировать перетаскивание с помощью клавиатуры, нажмите Alt + Ввод. Пос…" at bounding box center [341, 166] width 682 height 332
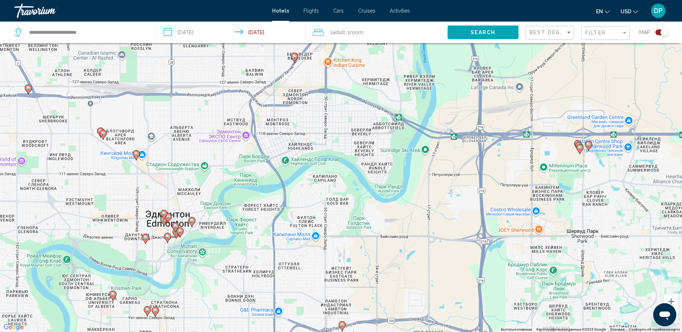
drag, startPoint x: 341, startPoint y: 124, endPoint x: 535, endPoint y: 159, distance: 196.2
click at [458, 159] on div "Чтобы активировать перетаскивание с помощью клавиатуры, нажмите Alt + Ввод. Пос…" at bounding box center [341, 166] width 682 height 332
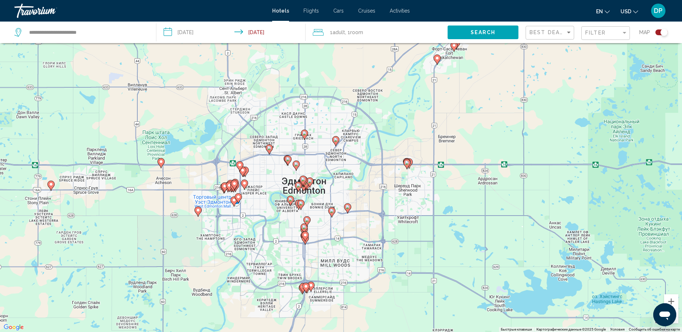
drag, startPoint x: 340, startPoint y: 160, endPoint x: 347, endPoint y: 146, distance: 15.9
click at [347, 145] on div "Чтобы активировать перетаскивание с помощью клавиатуры, нажмите Alt + Ввод. Пос…" at bounding box center [341, 166] width 682 height 332
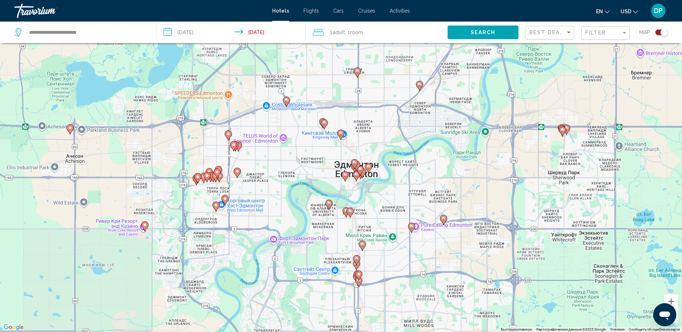
drag, startPoint x: 311, startPoint y: 193, endPoint x: 445, endPoint y: 175, distance: 135.7
click at [445, 175] on div "Чтобы активировать перетаскивание с помощью клавиатуры, нажмите Alt + Ввод. Пос…" at bounding box center [341, 166] width 682 height 332
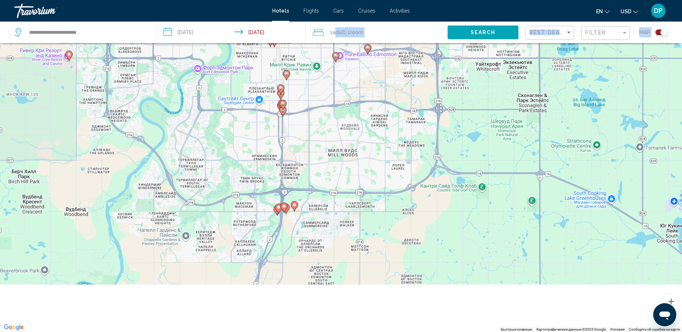
drag, startPoint x: 366, startPoint y: 121, endPoint x: 336, endPoint y: 38, distance: 88.2
click at [336, 38] on div "**********" at bounding box center [341, 188] width 682 height 376
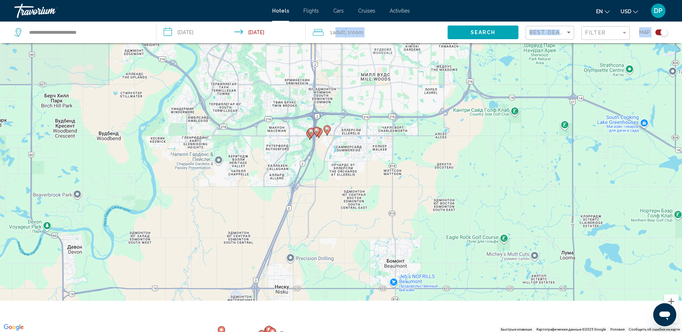
drag, startPoint x: 336, startPoint y: 38, endPoint x: 357, endPoint y: 78, distance: 45.7
click at [357, 78] on div "Чтобы активировать перетаскивание с помощью клавиатуры, нажмите Alt + Ввод. Пос…" at bounding box center [341, 166] width 682 height 332
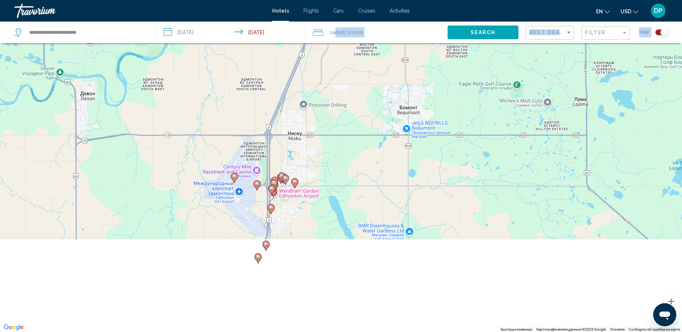
drag, startPoint x: 332, startPoint y: 197, endPoint x: 338, endPoint y: 58, distance: 139.4
click at [339, 54] on div "Чтобы активировать перетаскивание с помощью клавиатуры, нажмите Alt + Ввод. Пос…" at bounding box center [341, 166] width 682 height 332
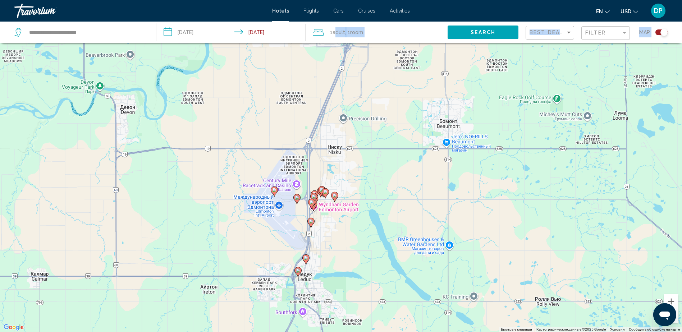
drag, startPoint x: 330, startPoint y: 92, endPoint x: 382, endPoint y: 49, distance: 67.9
click at [381, 50] on div "Чтобы активировать перетаскивание с помощью клавиатуры, нажмите Alt + Ввод. Пос…" at bounding box center [341, 166] width 682 height 332
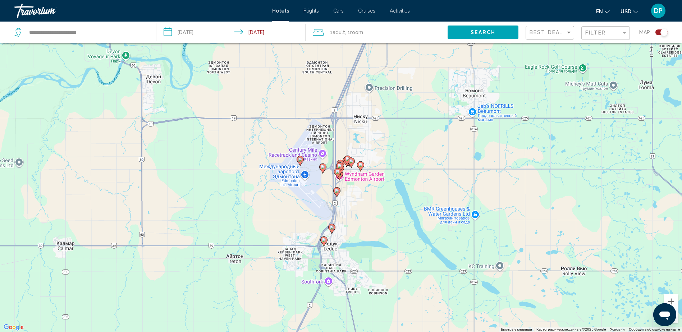
click at [353, 165] on gmp-advanced-marker "Main content" at bounding box center [351, 163] width 7 height 11
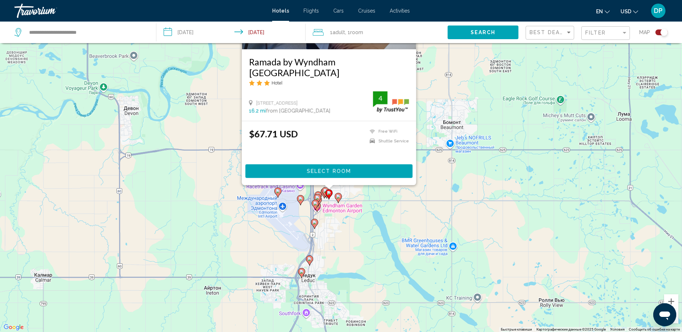
drag, startPoint x: 516, startPoint y: 205, endPoint x: 471, endPoint y: 153, distance: 69.4
click at [458, 127] on div "Чтобы активировать перетаскивание с помощью клавиатуры, нажмите Alt + Ввод. Пос…" at bounding box center [341, 166] width 682 height 332
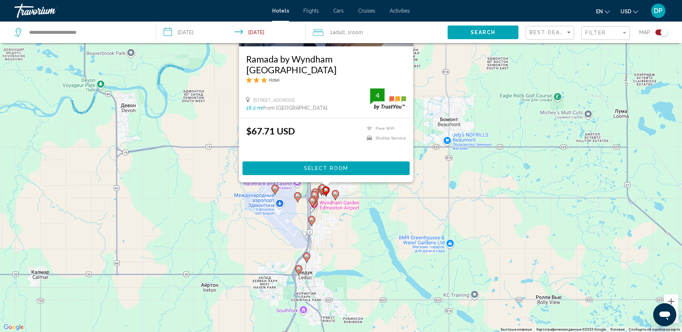
click at [337, 197] on icon "Main content" at bounding box center [335, 195] width 6 height 9
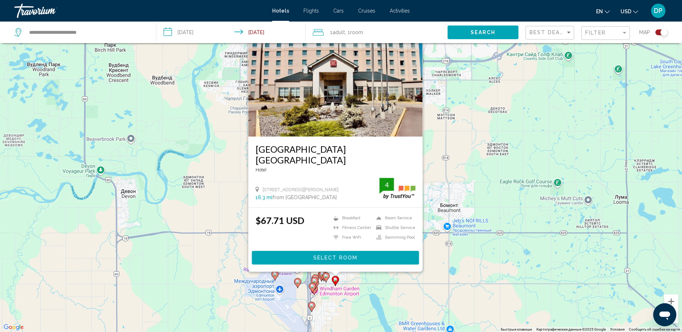
click at [434, 221] on div "Чтобы активировать перетаскивание с помощью клавиатуры, нажмите Alt + Ввод. Пос…" at bounding box center [341, 166] width 682 height 332
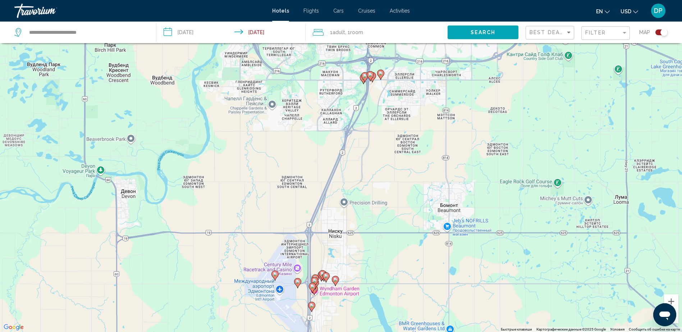
click at [316, 221] on g "Main content" at bounding box center [314, 282] width 7 height 10
click at [315, 221] on gmp-advanced-marker "Main content" at bounding box center [312, 288] width 7 height 11
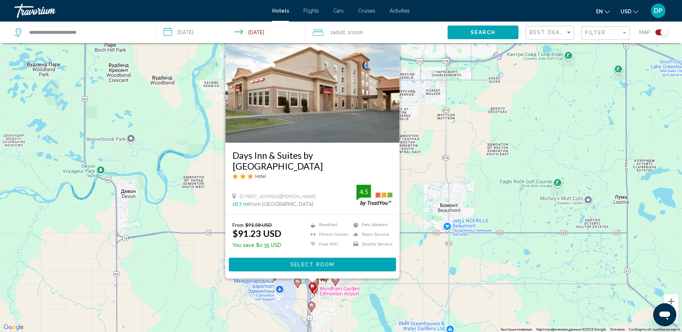
click at [317, 221] on gmp-advanced-marker "Main content" at bounding box center [314, 290] width 7 height 11
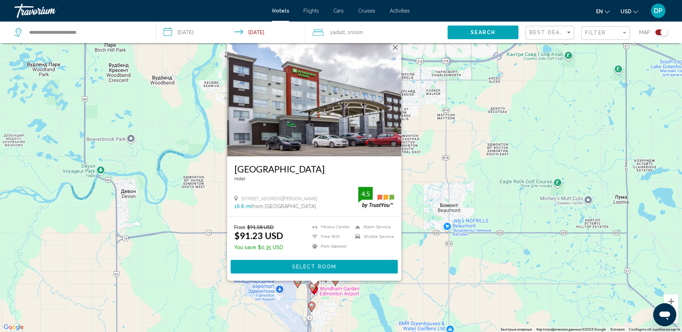
drag, startPoint x: 450, startPoint y: 278, endPoint x: 452, endPoint y: 190, distance: 88.2
click at [452, 190] on div "Чтобы активировать перетаскивание с помощью клавиатуры, нажмите Alt + Ввод. Пос…" at bounding box center [341, 166] width 682 height 332
click at [458, 221] on div "Чтобы активировать перетаскивание с помощью клавиатуры, нажмите Alt + Ввод. Пос…" at bounding box center [341, 166] width 682 height 332
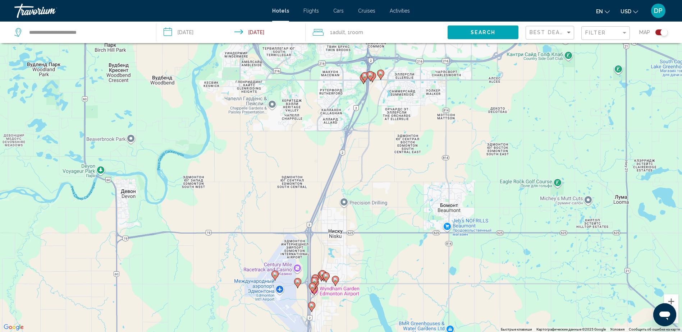
drag, startPoint x: 339, startPoint y: 261, endPoint x: 307, endPoint y: 183, distance: 83.8
click at [285, 153] on div "Чтобы активировать перетаскивание с помощью клавиатуры, нажмите Alt + Ввод. Пос…" at bounding box center [341, 166] width 682 height 332
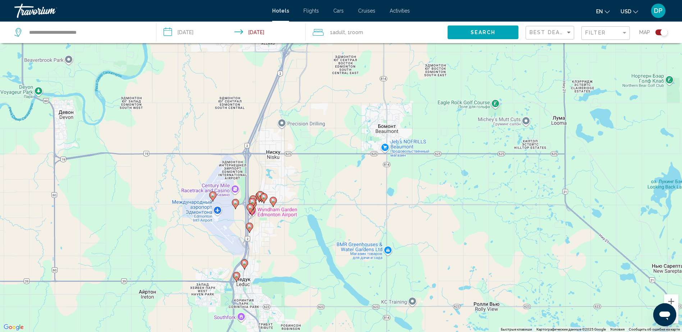
drag, startPoint x: 344, startPoint y: 183, endPoint x: 301, endPoint y: 140, distance: 60.3
click at [296, 125] on div "Чтобы активировать перетаскивание с помощью клавиатуры, нажмите Alt + Ввод. Пос…" at bounding box center [341, 166] width 682 height 332
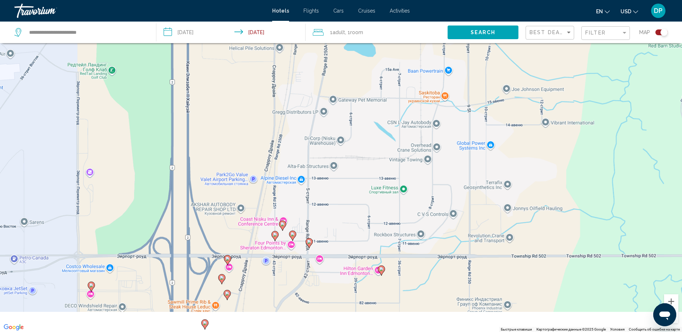
drag, startPoint x: 254, startPoint y: 177, endPoint x: 303, endPoint y: 103, distance: 88.7
click at [302, 103] on div "Чтобы активировать перетаскивание с помощью клавиатуры, нажмите Alt + Ввод. Пос…" at bounding box center [341, 166] width 682 height 332
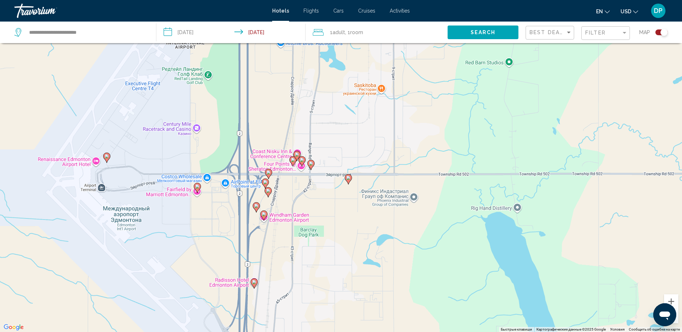
click at [265, 214] on image "Main content" at bounding box center [264, 214] width 4 height 4
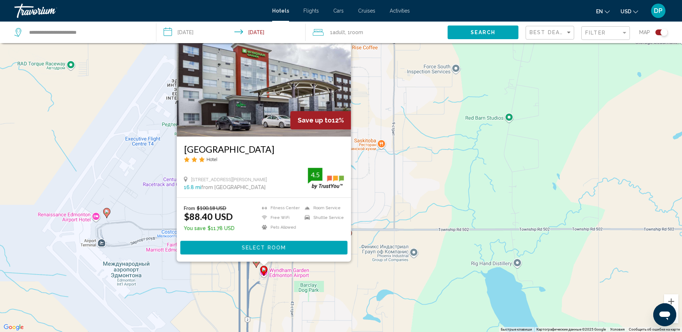
click at [458, 180] on div "Чтобы активировать перетаскивание с помощью клавиатуры, нажмите Alt + Ввод. Пос…" at bounding box center [341, 166] width 682 height 332
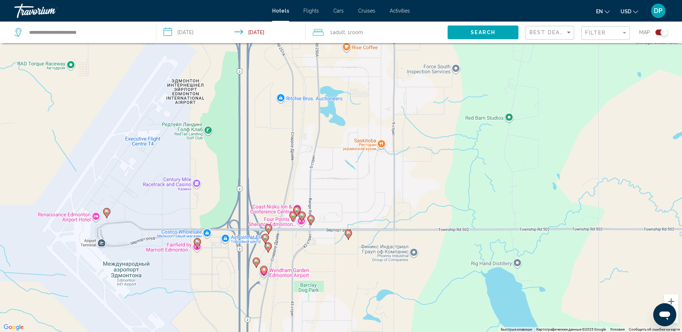
click at [349, 221] on icon "Main content" at bounding box center [348, 234] width 6 height 9
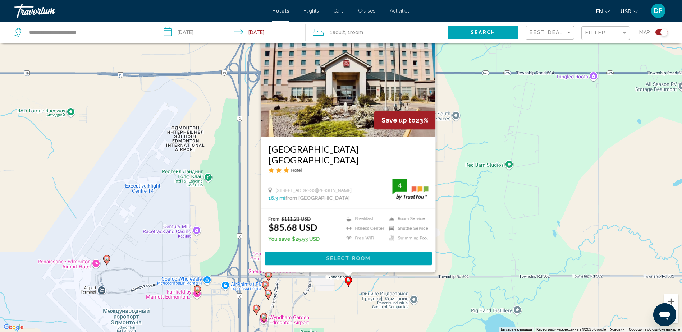
drag, startPoint x: 522, startPoint y: 225, endPoint x: 514, endPoint y: 230, distance: 9.7
click at [458, 221] on div "Чтобы активировать перетаскивание с помощью клавиатуры, нажмите Alt + Ввод. Пос…" at bounding box center [341, 166] width 682 height 332
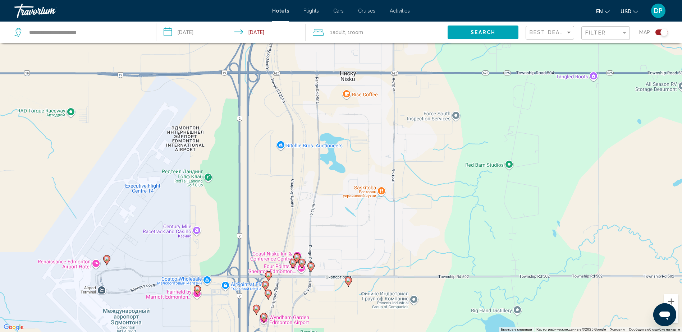
click at [266, 221] on image "Main content" at bounding box center [265, 285] width 4 height 4
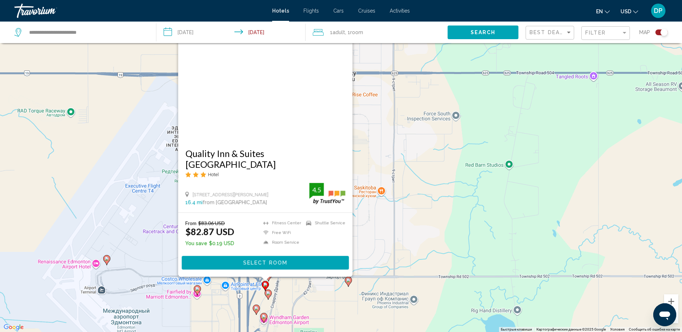
drag, startPoint x: 509, startPoint y: 215, endPoint x: 377, endPoint y: 253, distance: 137.2
click at [458, 215] on div "Чтобы активировать перетаскивание с помощью клавиатуры, нажмите Alt + Ввод. Пос…" at bounding box center [341, 166] width 682 height 332
click at [199, 221] on image "Main content" at bounding box center [197, 289] width 4 height 4
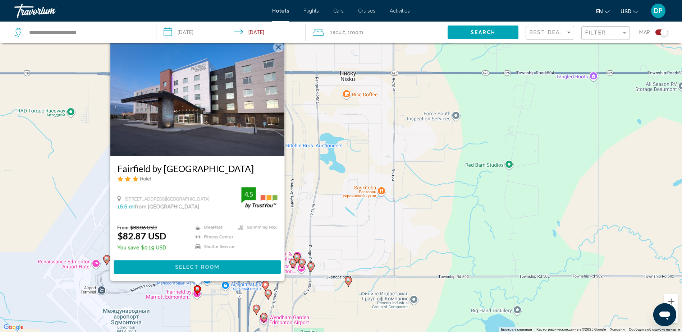
click at [294, 221] on g "Main content" at bounding box center [297, 259] width 7 height 10
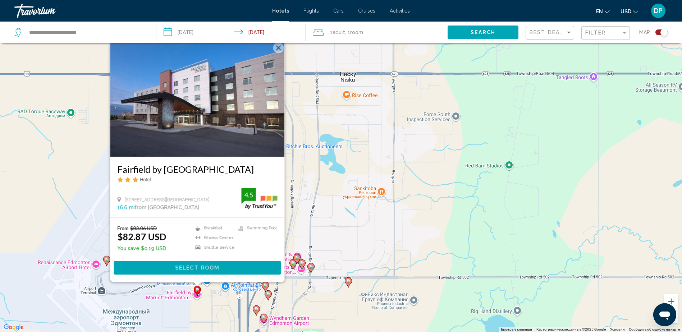
click at [303, 221] on image "Main content" at bounding box center [302, 263] width 4 height 4
click at [300, 221] on gmp-advanced-marker "Main content" at bounding box center [297, 259] width 7 height 11
click at [298, 221] on image "Main content" at bounding box center [297, 258] width 4 height 4
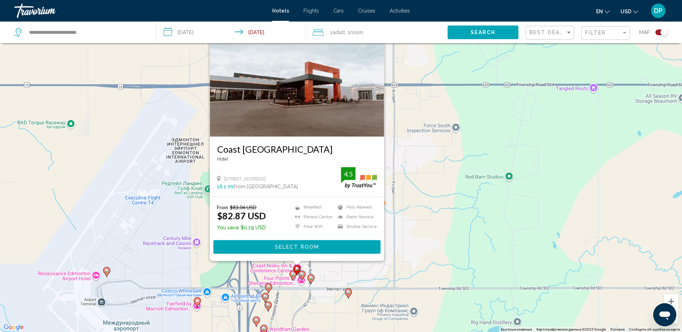
click at [458, 221] on div "Чтобы активировать перетаскивание с помощью клавиатуры, нажмите Alt + Ввод. Пос…" at bounding box center [341, 166] width 682 height 332
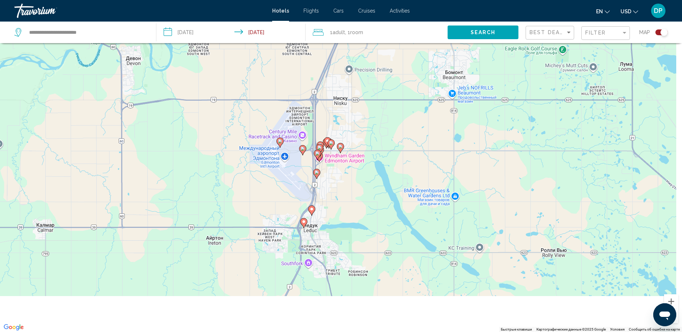
drag, startPoint x: 339, startPoint y: 115, endPoint x: 331, endPoint y: 94, distance: 22.1
click at [331, 94] on div "Чтобы активировать перетаскивание с помощью клавиатуры, нажмите Alt + Ввод. Пос…" at bounding box center [341, 166] width 682 height 332
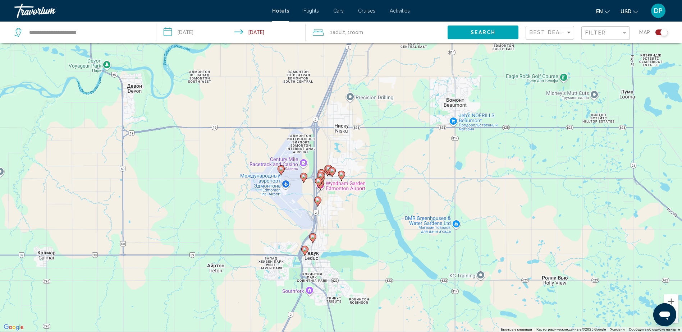
drag, startPoint x: 372, startPoint y: 114, endPoint x: 373, endPoint y: 121, distance: 7.3
click at [373, 121] on div "Чтобы активировать перетаскивание с помощью клавиатуры, нажмите Alt + Ввод. Пос…" at bounding box center [341, 166] width 682 height 332
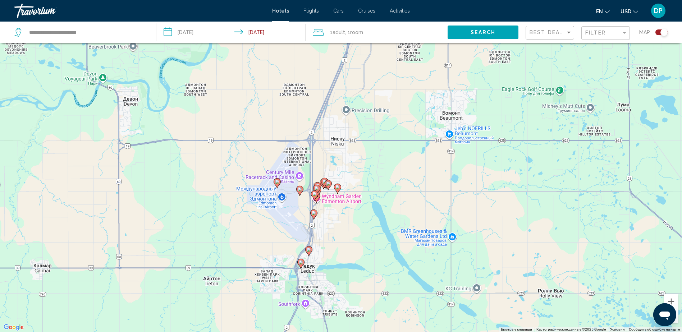
drag, startPoint x: 371, startPoint y: 96, endPoint x: 359, endPoint y: 130, distance: 35.8
click at [365, 115] on div "Чтобы активировать перетаскивание с помощью клавиатуры, нажмите Alt + Ввод. Пос…" at bounding box center [341, 166] width 682 height 332
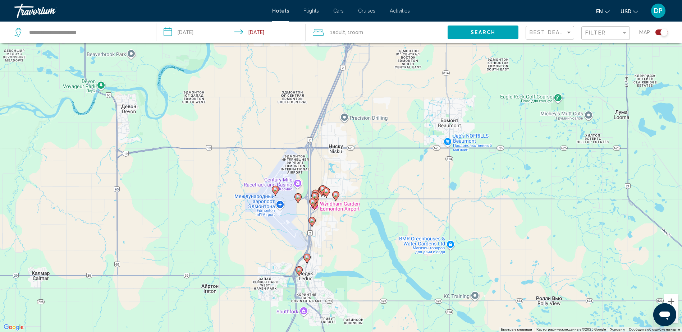
click at [300, 221] on icon "Main content" at bounding box center [299, 271] width 6 height 9
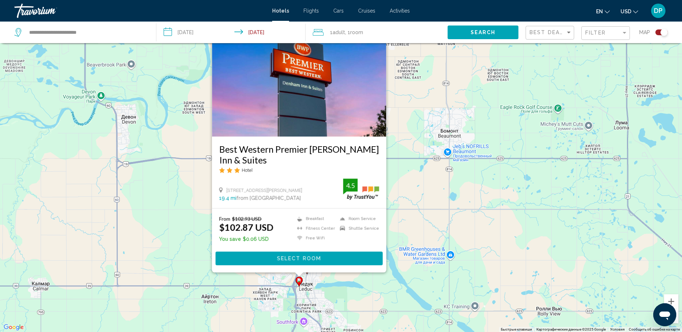
click at [360, 221] on div "Чтобы активировать перетаскивание с помощью клавиатуры, нажмите Alt + Ввод. Пос…" at bounding box center [341, 166] width 682 height 332
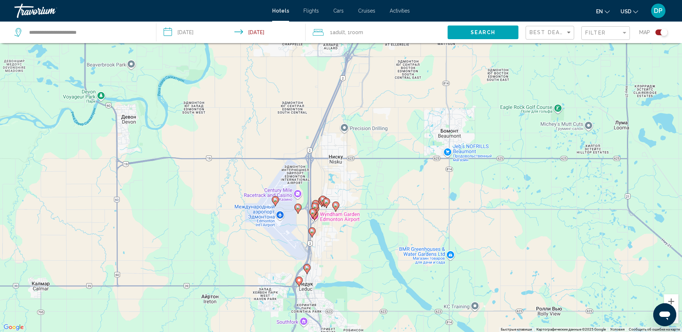
click at [308, 221] on icon "Main content" at bounding box center [307, 269] width 6 height 9
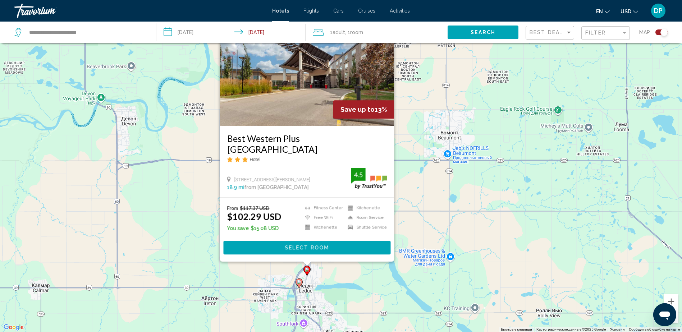
click at [381, 221] on div "Чтобы активировать перетаскивание с помощью клавиатуры, нажмите Alt + Ввод. Пос…" at bounding box center [341, 166] width 682 height 332
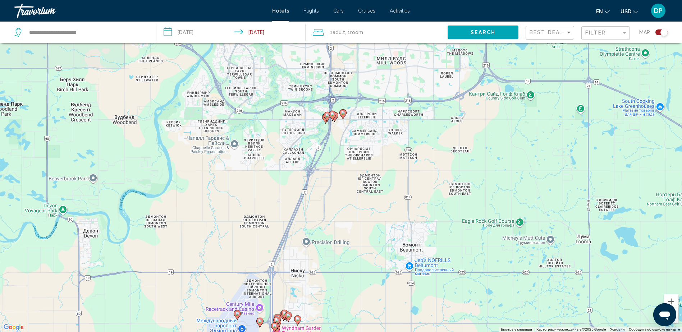
drag, startPoint x: 396, startPoint y: 176, endPoint x: 361, endPoint y: 269, distance: 99.1
click at [361, 221] on div "Чтобы активировать перетаскивание с помощью клавиатуры, нажмите Alt + Ввод. Пос…" at bounding box center [341, 166] width 682 height 332
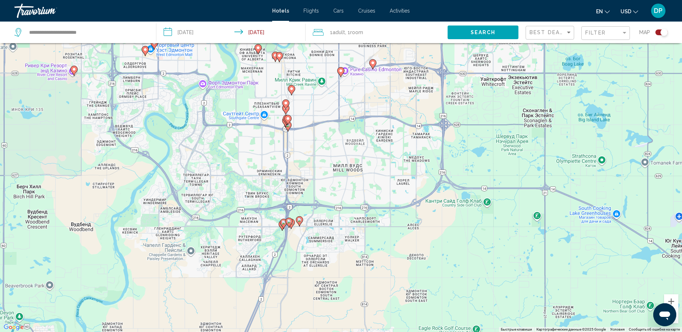
click at [327, 221] on div "Чтобы активировать перетаскивание с помощью клавиатуры, нажмите Alt + Ввод. Пос…" at bounding box center [341, 166] width 682 height 332
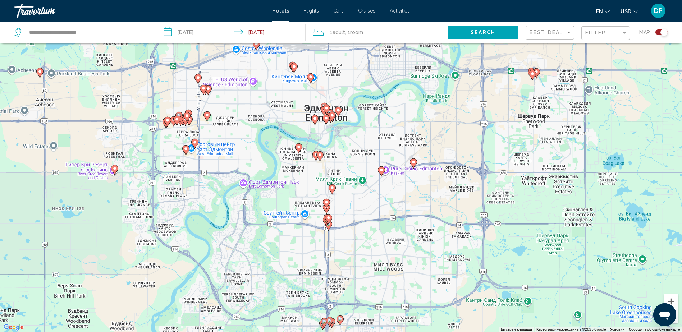
drag, startPoint x: 360, startPoint y: 145, endPoint x: 402, endPoint y: 253, distance: 116.2
click at [402, 221] on div "Чтобы активировать перетаскивание с помощью клавиатуры, нажмите Alt + Ввод. Пос…" at bounding box center [341, 166] width 682 height 332
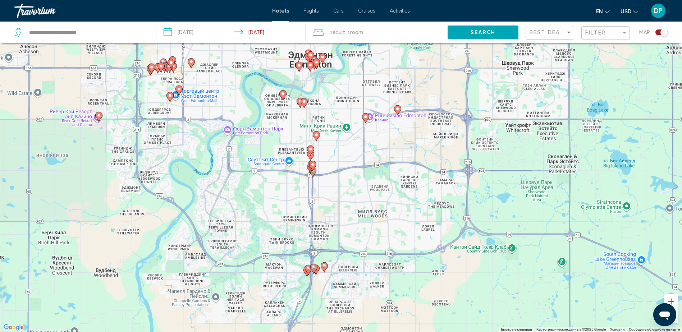
drag, startPoint x: 396, startPoint y: 202, endPoint x: 356, endPoint y: 155, distance: 61.8
click at [386, 163] on div "Чтобы активировать перетаскивание с помощью клавиатуры, нажмите Alt + Ввод. Пос…" at bounding box center [341, 166] width 682 height 332
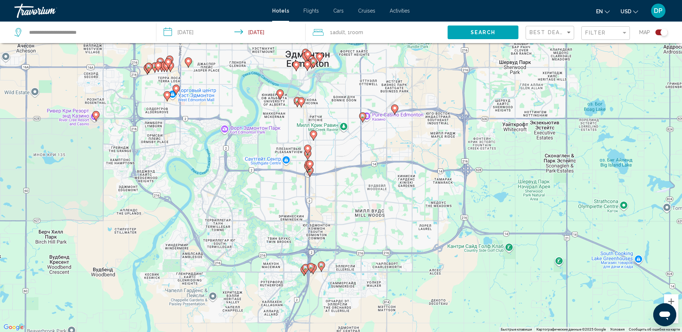
click at [310, 171] on gmp-advanced-marker "Main content" at bounding box center [307, 167] width 7 height 11
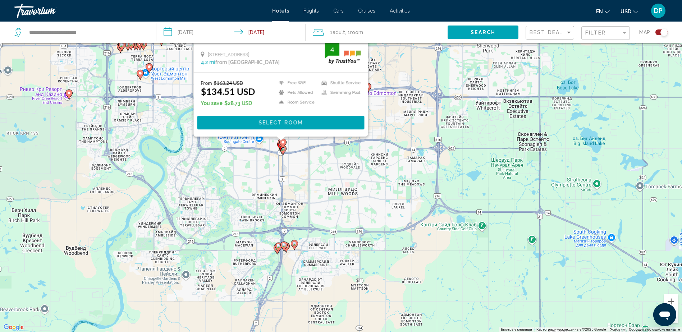
drag, startPoint x: 385, startPoint y: 325, endPoint x: 332, endPoint y: 183, distance: 151.6
click at [352, 174] on div "Чтобы активировать перетаскивание с помощью клавиатуры, нажмите Alt + Ввод. Пос…" at bounding box center [341, 166] width 682 height 332
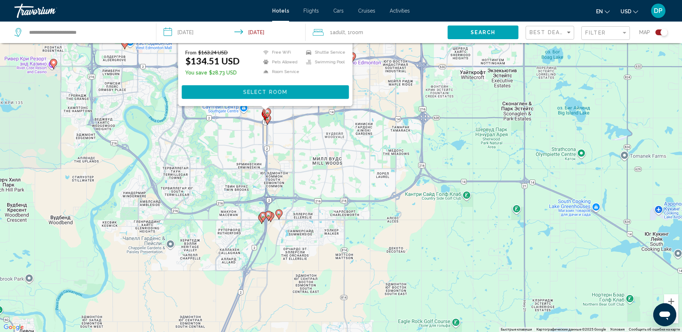
click at [271, 218] on icon "Main content" at bounding box center [268, 216] width 7 height 10
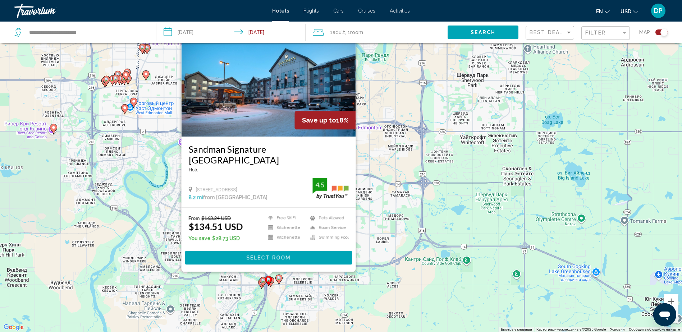
click at [282, 221] on gmp-advanced-marker "Main content" at bounding box center [279, 279] width 7 height 11
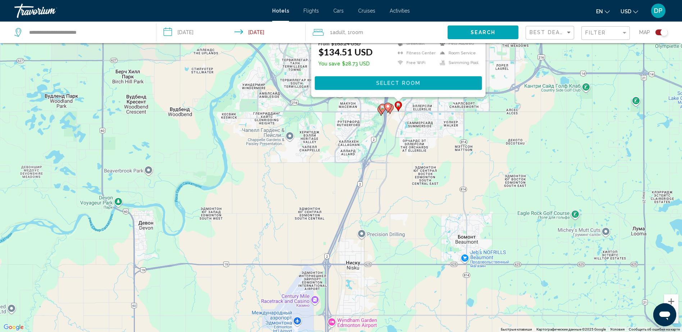
drag, startPoint x: 437, startPoint y: 217, endPoint x: 512, endPoint y: 95, distance: 143.7
click at [458, 94] on div "Чтобы активировать перетаскивание с помощью клавиатуры, нажмите Alt + Ввод. Пос…" at bounding box center [341, 166] width 682 height 332
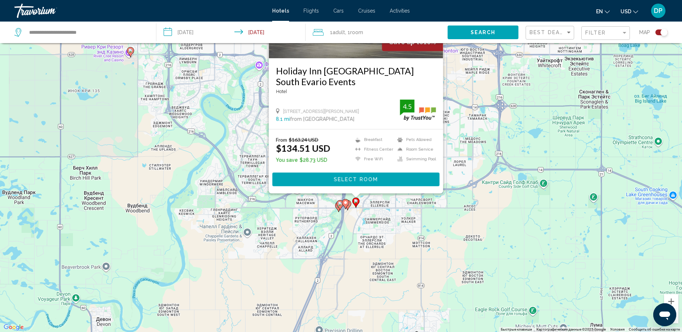
drag, startPoint x: 419, startPoint y: 217, endPoint x: 400, endPoint y: 258, distance: 45.2
click at [400, 221] on div "Чтобы активировать перетаскивание с помощью клавиатуры, нажмите Alt + Ввод. Пос…" at bounding box center [341, 166] width 682 height 332
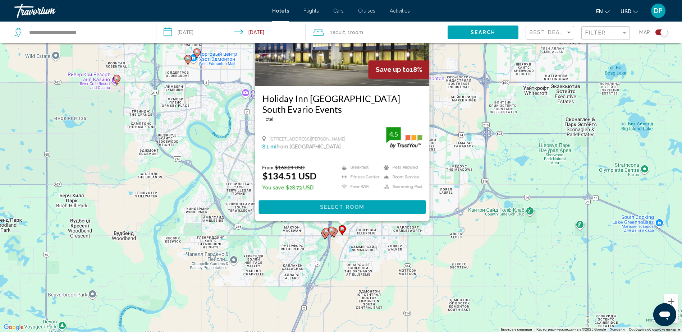
click at [427, 221] on div "Чтобы активировать перетаскивание с помощью клавиатуры, нажмите Alt + Ввод. Пос…" at bounding box center [341, 166] width 682 height 332
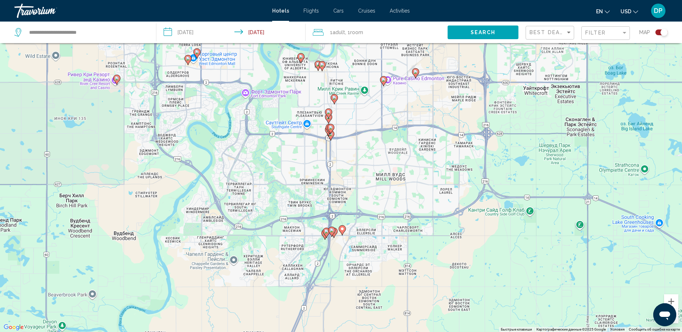
click at [331, 135] on gmp-advanced-marker "Main content" at bounding box center [328, 131] width 7 height 11
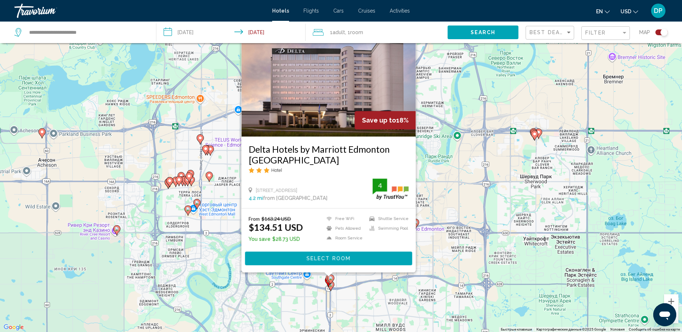
drag, startPoint x: 400, startPoint y: 299, endPoint x: 397, endPoint y: 291, distance: 8.8
click at [397, 221] on div "Чтобы активировать перетаскивание с помощью клавиатуры, нажмите Alt + Ввод. Пос…" at bounding box center [341, 166] width 682 height 332
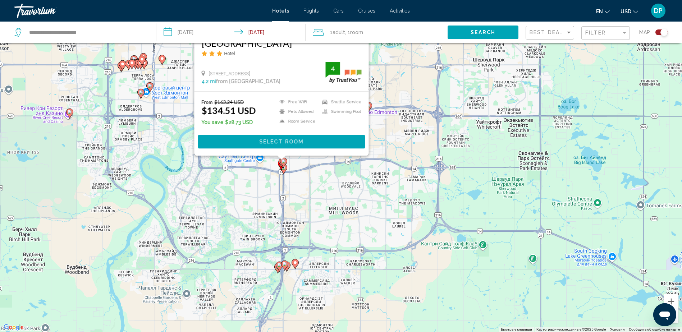
drag, startPoint x: 363, startPoint y: 218, endPoint x: 361, endPoint y: 215, distance: 3.9
click at [353, 205] on div "Чтобы активировать перетаскивание с помощью клавиатуры, нажмите Alt + Ввод. Пос…" at bounding box center [341, 166] width 682 height 332
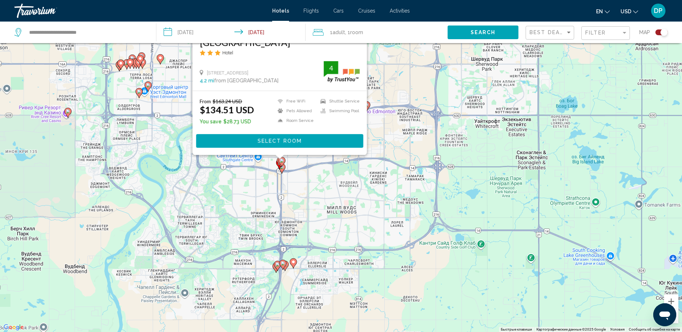
click at [362, 214] on div "Чтобы активировать перетаскивание с помощью клавиатуры, нажмите Alt + Ввод. Пос…" at bounding box center [341, 166] width 682 height 332
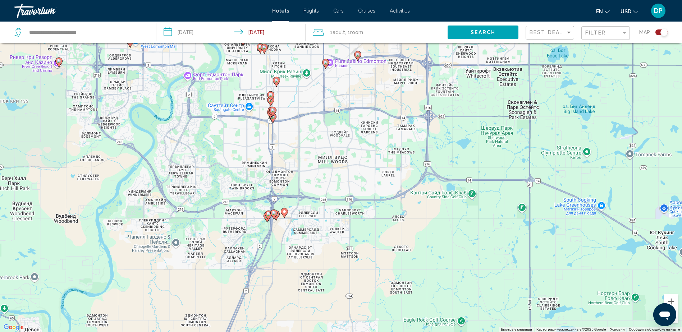
drag, startPoint x: 361, startPoint y: 209, endPoint x: 340, endPoint y: 134, distance: 78.5
click at [341, 135] on div "Чтобы активировать перетаскивание с помощью клавиатуры, нажмите Alt + Ввод. Пос…" at bounding box center [341, 166] width 682 height 332
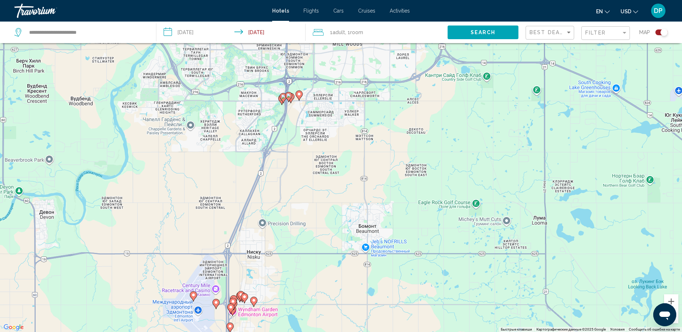
drag, startPoint x: 331, startPoint y: 164, endPoint x: 353, endPoint y: 132, distance: 39.6
click at [353, 132] on div "Чтобы активировать перетаскивание с помощью клавиатуры, нажмите Alt + Ввод. Пос…" at bounding box center [341, 166] width 682 height 332
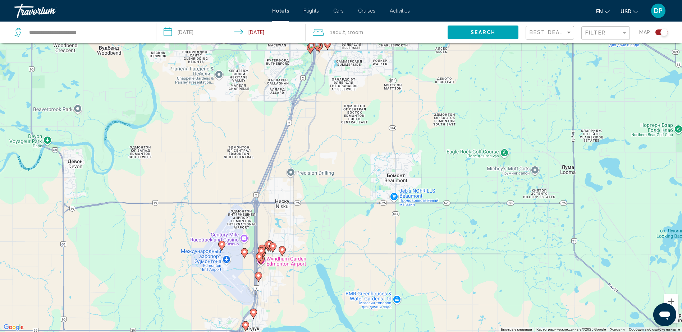
click at [272, 221] on icon "Main content" at bounding box center [272, 247] width 6 height 9
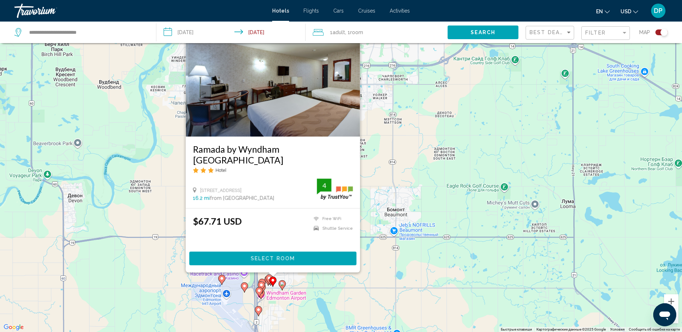
click at [269, 221] on image "Main content" at bounding box center [269, 278] width 4 height 4
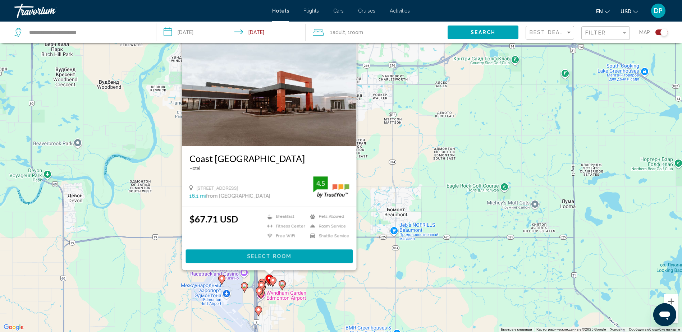
click at [273, 221] on image "Main content" at bounding box center [273, 280] width 4 height 4
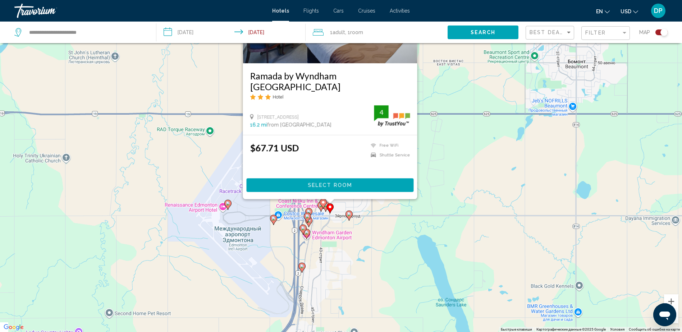
drag, startPoint x: 323, startPoint y: 278, endPoint x: 406, endPoint y: 213, distance: 105.7
click at [408, 213] on div "Чтобы активировать перетаскивание с помощью клавиатуры, нажмите Alt + Ввод. Пос…" at bounding box center [341, 166] width 682 height 332
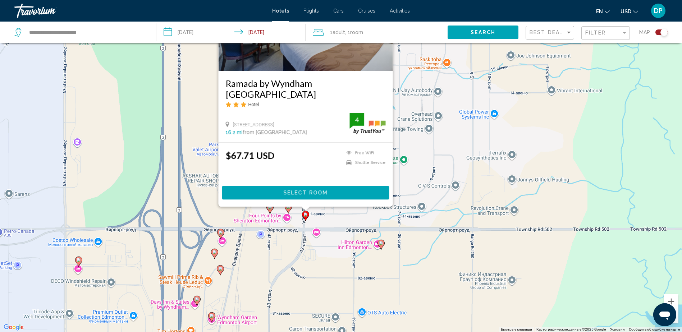
drag, startPoint x: 315, startPoint y: 255, endPoint x: 335, endPoint y: 276, distance: 28.5
click at [335, 221] on div "Чтобы активировать перетаскивание с помощью клавиатуры, нажмите Alt + Ввод. Пос…" at bounding box center [341, 166] width 682 height 332
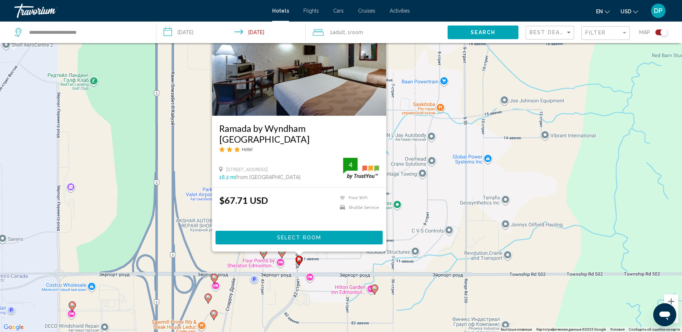
drag, startPoint x: 332, startPoint y: 262, endPoint x: 325, endPoint y: 303, distance: 41.6
click at [326, 221] on div "Чтобы активировать перетаскивание с помощью клавиатуры, нажмите Alt + Ввод. Пос…" at bounding box center [341, 166] width 682 height 332
click at [373, 221] on image "Main content" at bounding box center [374, 288] width 4 height 4
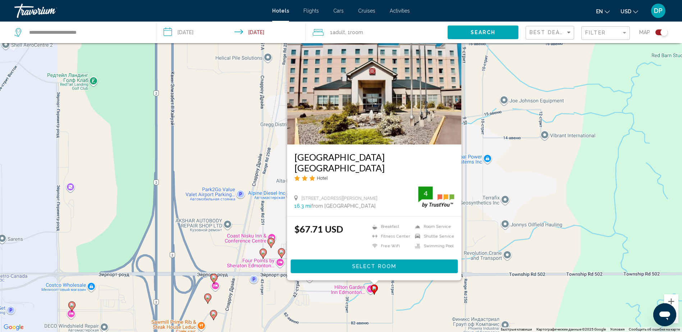
click at [269, 221] on icon "Main content" at bounding box center [271, 242] width 6 height 9
click at [272, 221] on icon "Main content" at bounding box center [271, 243] width 6 height 9
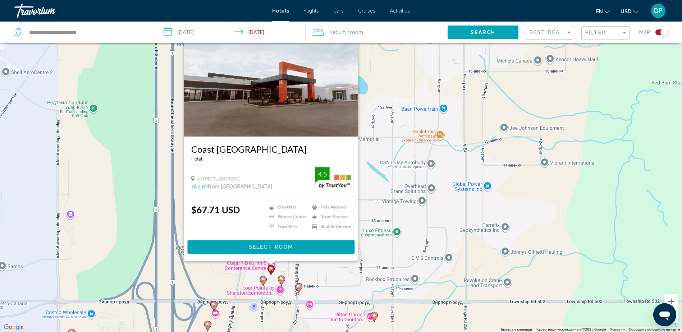
click at [264, 221] on icon "Main content" at bounding box center [263, 281] width 6 height 9
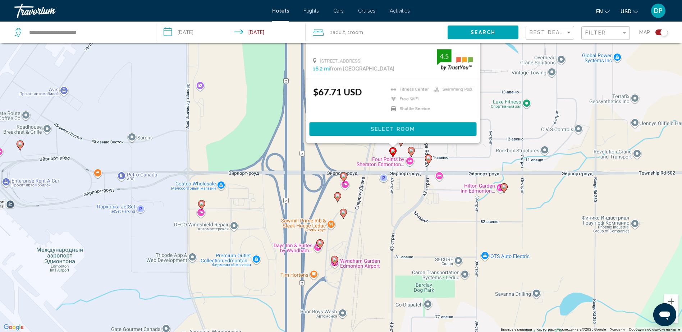
drag, startPoint x: 413, startPoint y: 249, endPoint x: 535, endPoint y: 133, distance: 168.2
click at [458, 124] on div "Чтобы активировать перетаскивание с помощью клавиатуры, нажмите Alt + Ввод. Пос…" at bounding box center [341, 166] width 682 height 332
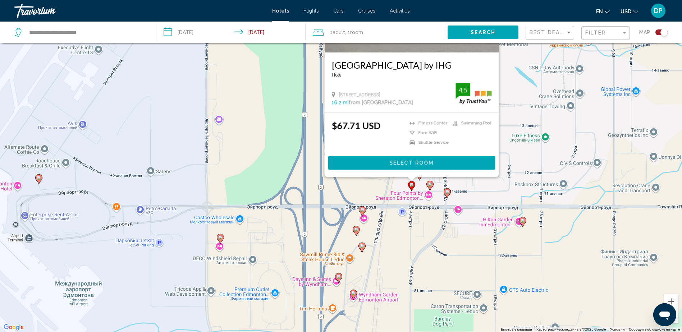
drag, startPoint x: 535, startPoint y: 135, endPoint x: 556, endPoint y: 168, distance: 40.1
click at [458, 168] on div "Чтобы активировать перетаскивание с помощью клавиатуры, нажмите Alt + Ввод. Пос…" at bounding box center [341, 166] width 682 height 332
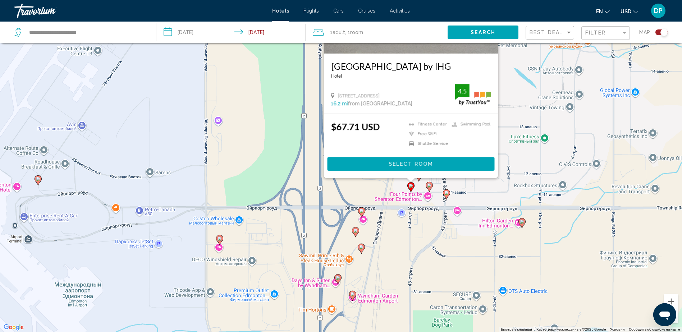
drag, startPoint x: 555, startPoint y: 169, endPoint x: 548, endPoint y: 309, distance: 140.5
click at [458, 221] on div "Чтобы активировать перетаскивание с помощью клавиатуры, нажмите Alt + Ввод. Пос…" at bounding box center [341, 166] width 682 height 332
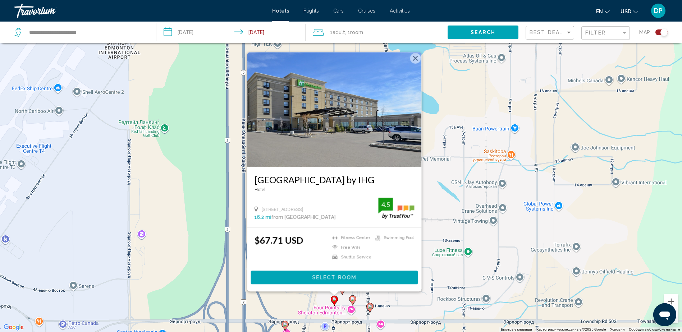
drag, startPoint x: 544, startPoint y: 245, endPoint x: 490, endPoint y: 175, distance: 88.5
click at [458, 176] on div "Чтобы активировать перетаскивание с помощью клавиатуры, нажмите Alt + Ввод. Пос…" at bounding box center [341, 166] width 682 height 332
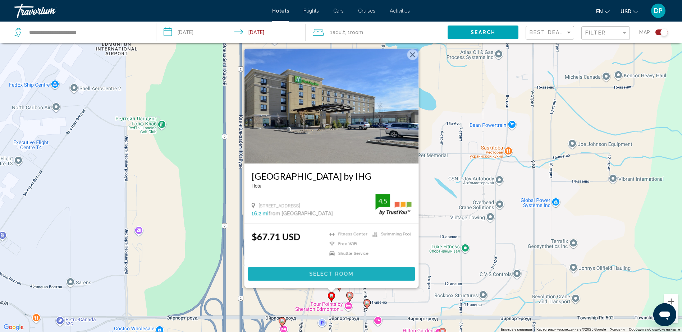
click at [332, 221] on span "Select Room" at bounding box center [331, 275] width 44 height 6
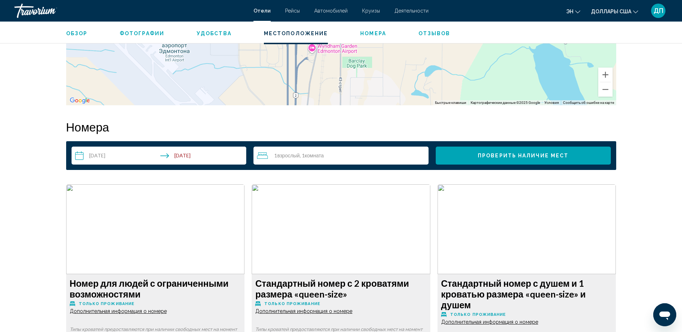
scroll to position [713, 0]
